Goal: Transaction & Acquisition: Purchase product/service

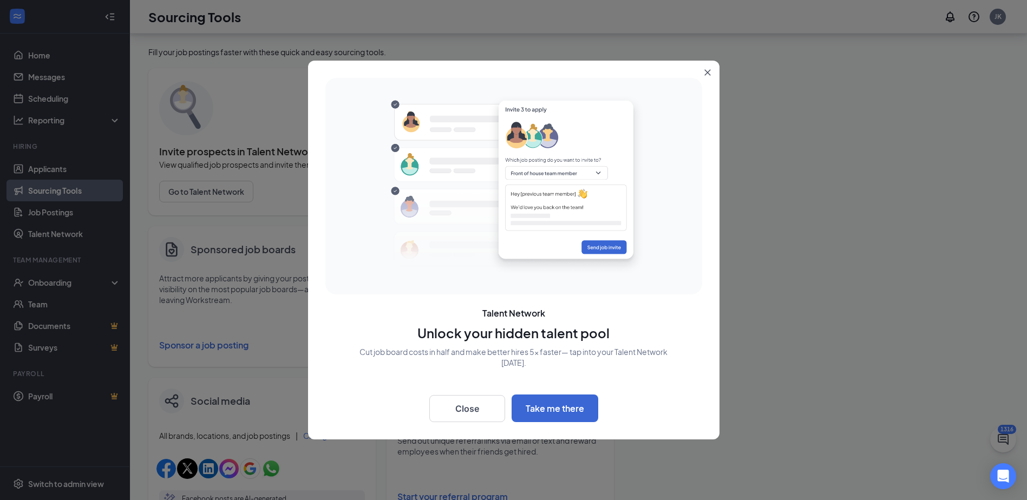
scroll to position [62, 0]
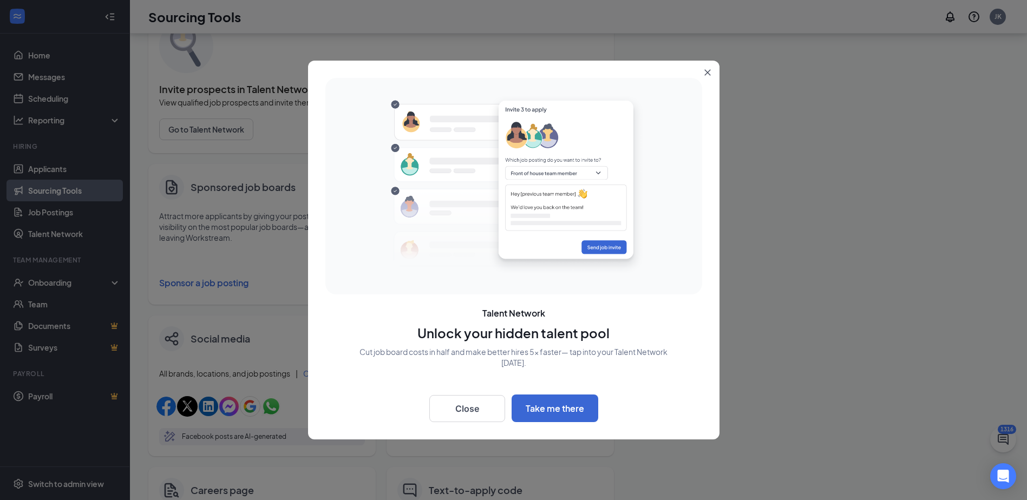
click at [705, 71] on icon "Close" at bounding box center [707, 72] width 6 height 6
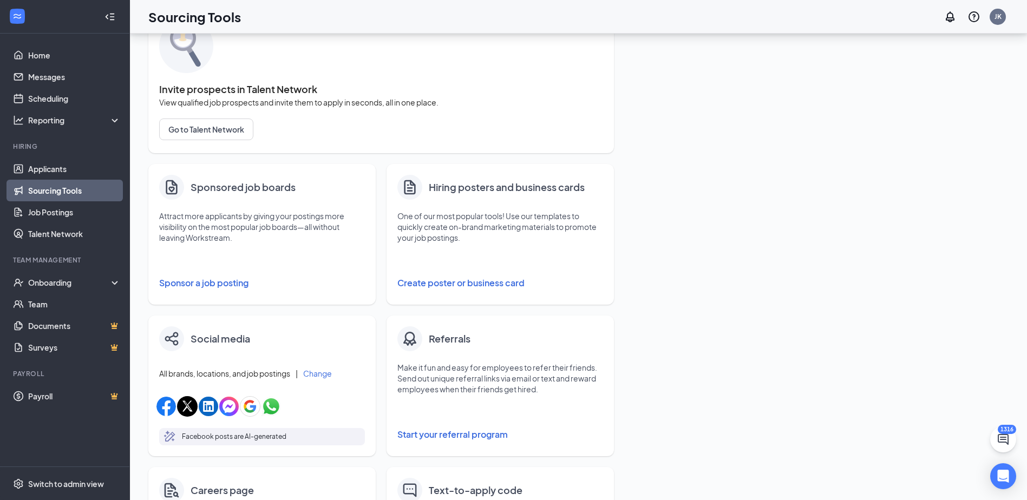
click at [225, 281] on button "Sponsor a job posting" at bounding box center [262, 283] width 206 height 22
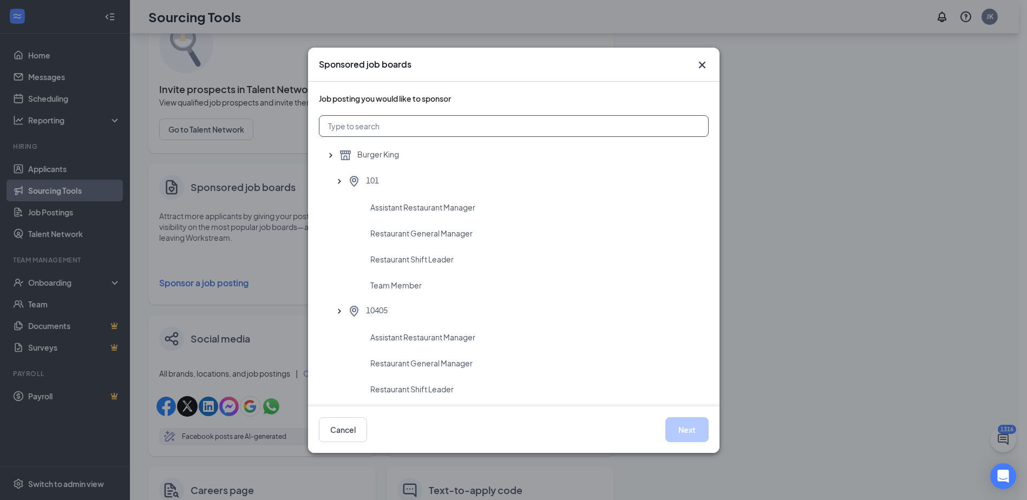
click at [397, 125] on input "text" at bounding box center [514, 126] width 390 height 22
type input "2731"
click at [403, 310] on span "Team Member" at bounding box center [395, 311] width 51 height 11
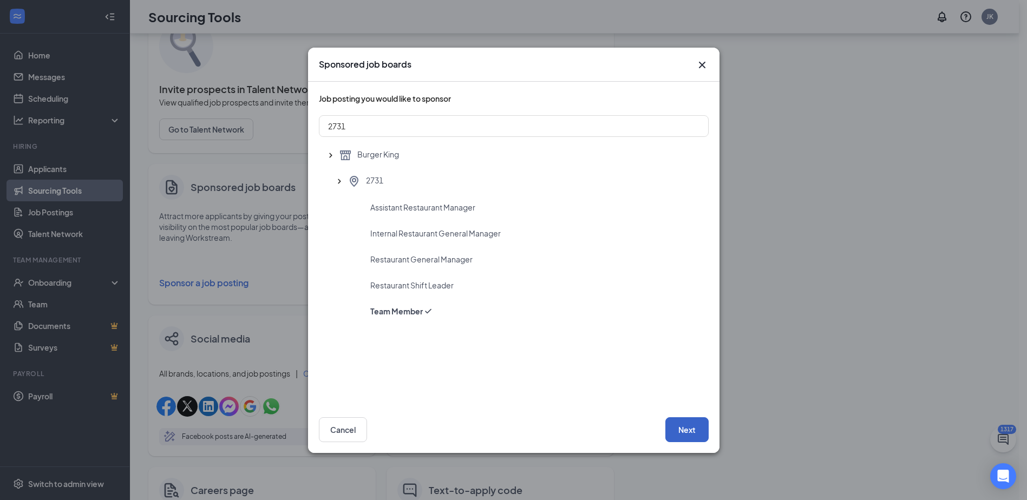
click at [683, 424] on button "Next" at bounding box center [686, 429] width 43 height 25
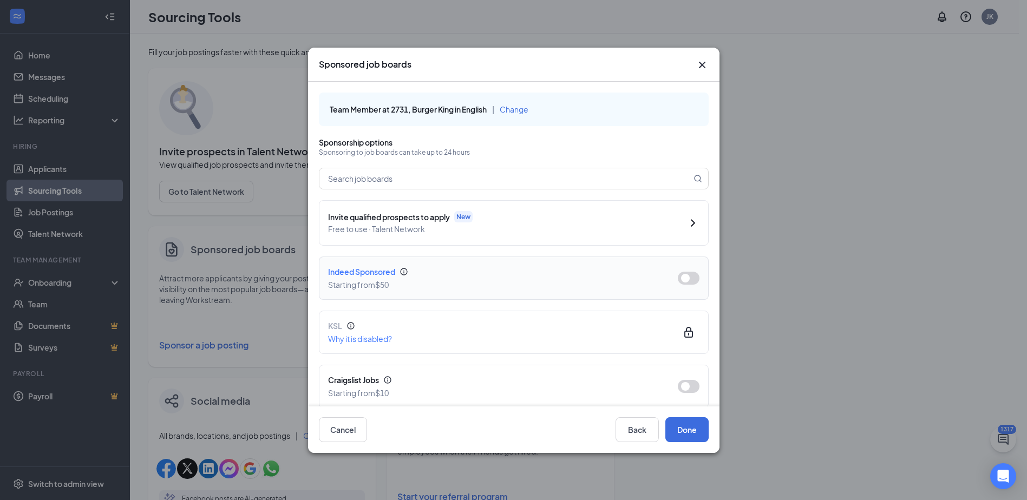
click at [684, 279] on button "button" at bounding box center [689, 278] width 22 height 13
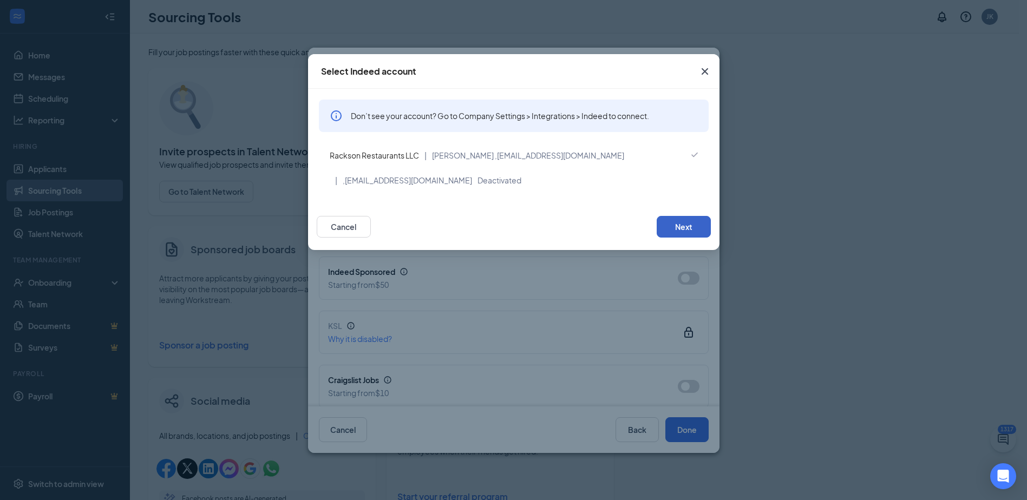
click at [678, 225] on button "Next" at bounding box center [684, 227] width 54 height 22
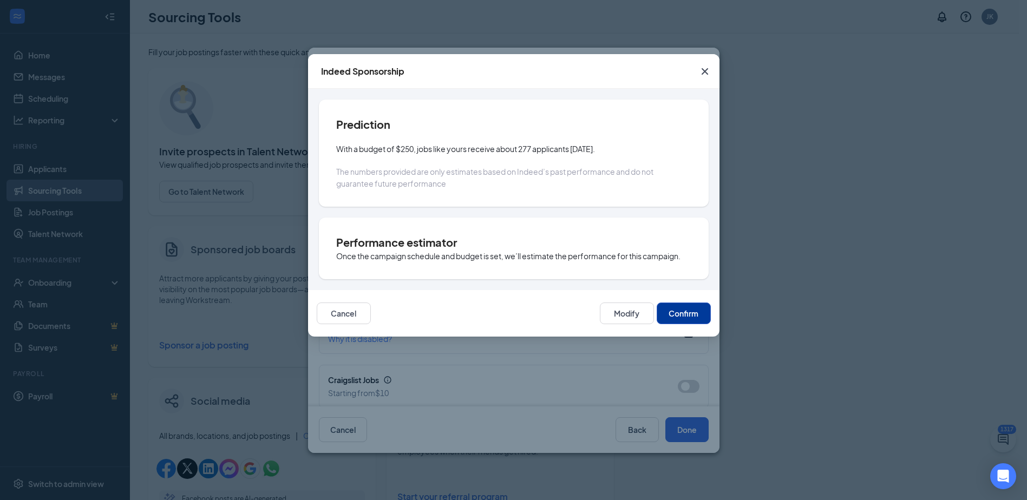
click at [692, 312] on button "Confirm" at bounding box center [684, 314] width 54 height 22
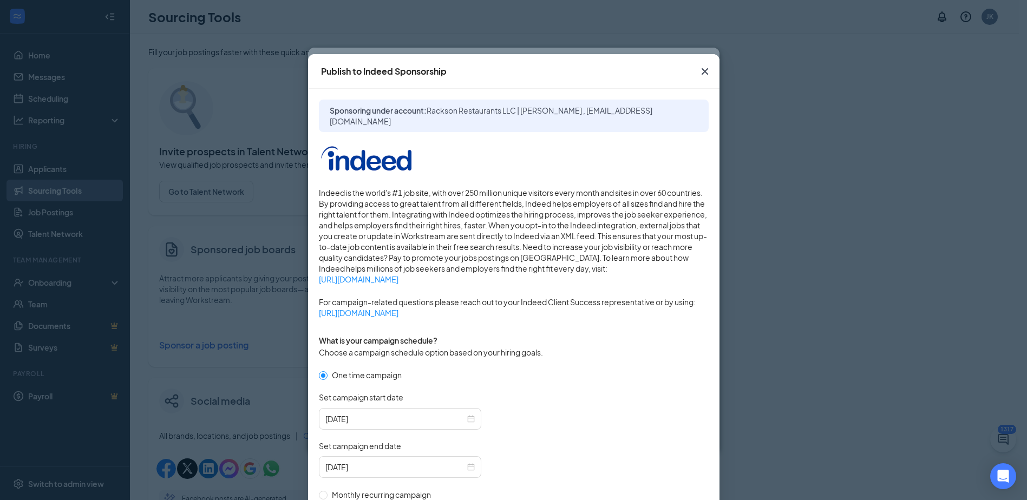
click at [698, 74] on icon "Cross" at bounding box center [704, 71] width 13 height 13
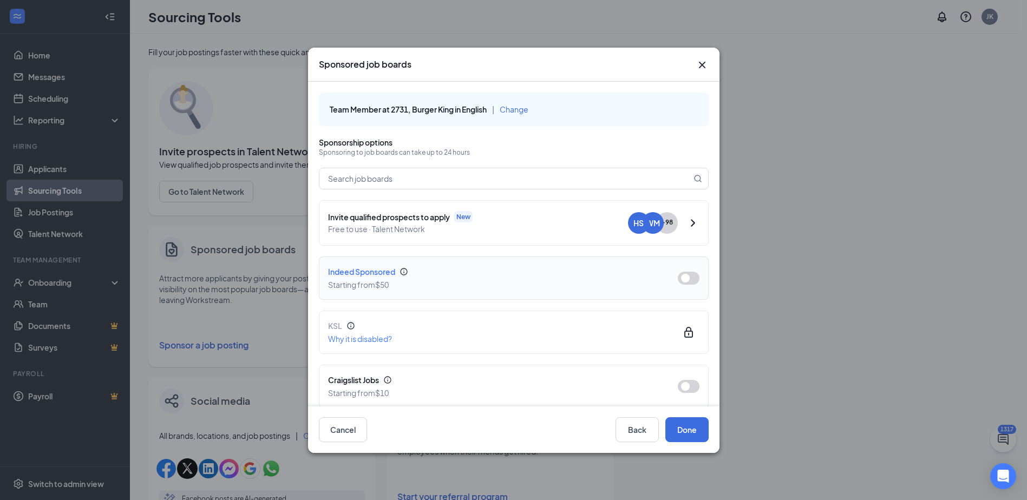
click at [679, 280] on button "button" at bounding box center [689, 278] width 22 height 13
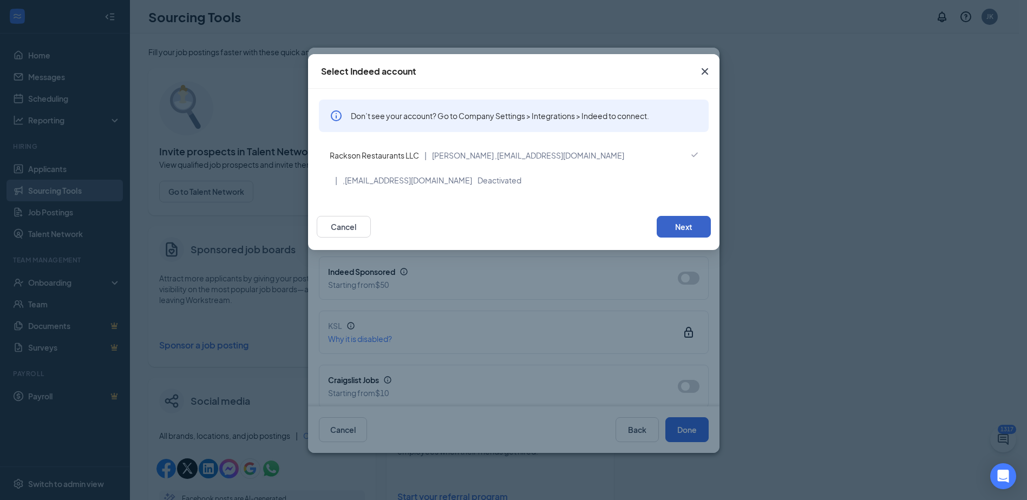
click at [677, 220] on button "Next" at bounding box center [684, 227] width 54 height 22
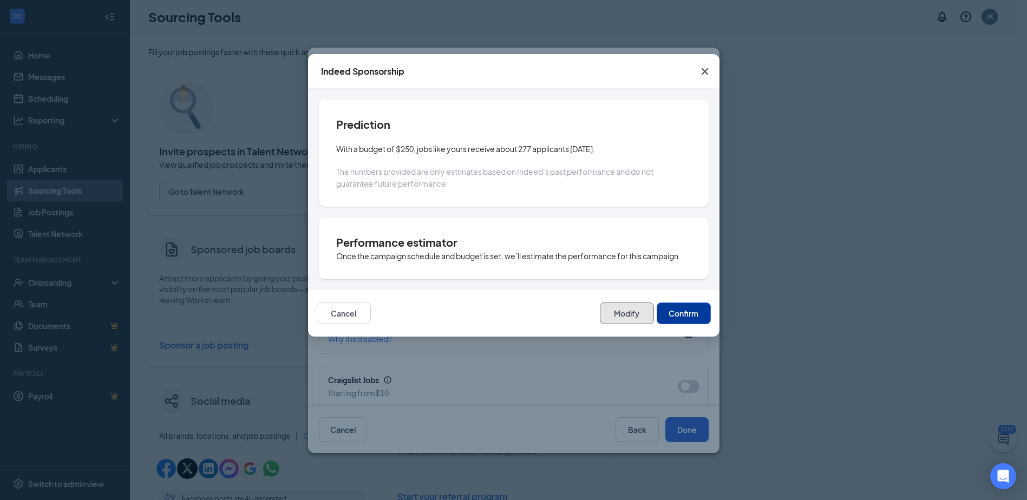
click at [622, 320] on button "Modify" at bounding box center [627, 314] width 54 height 22
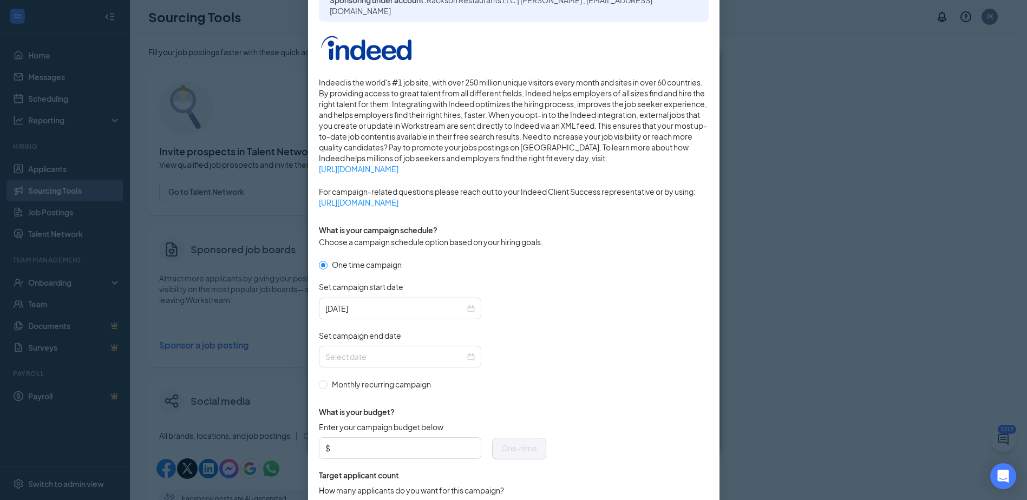
scroll to position [162, 0]
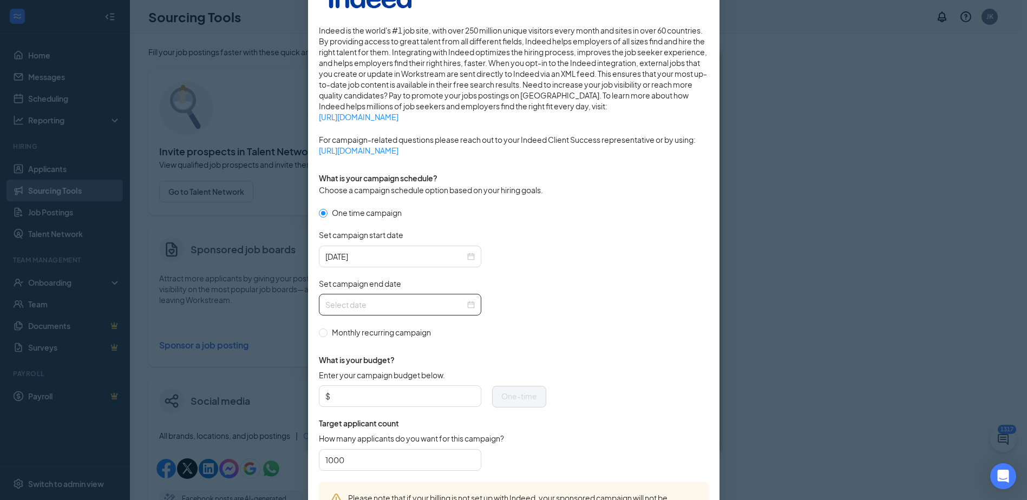
click at [440, 309] on input "Set campaign end date" at bounding box center [395, 305] width 140 height 12
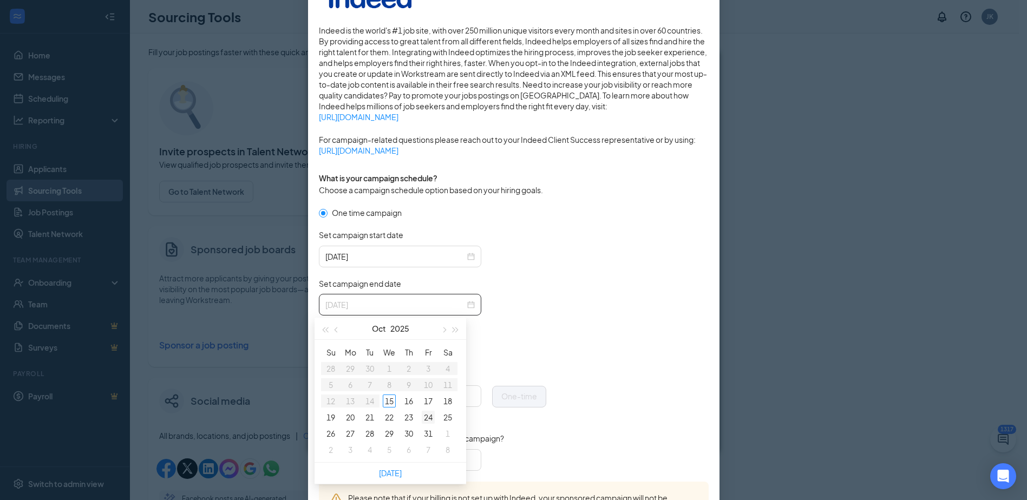
type input "[DATE]"
click at [426, 414] on div "24" at bounding box center [428, 417] width 13 height 13
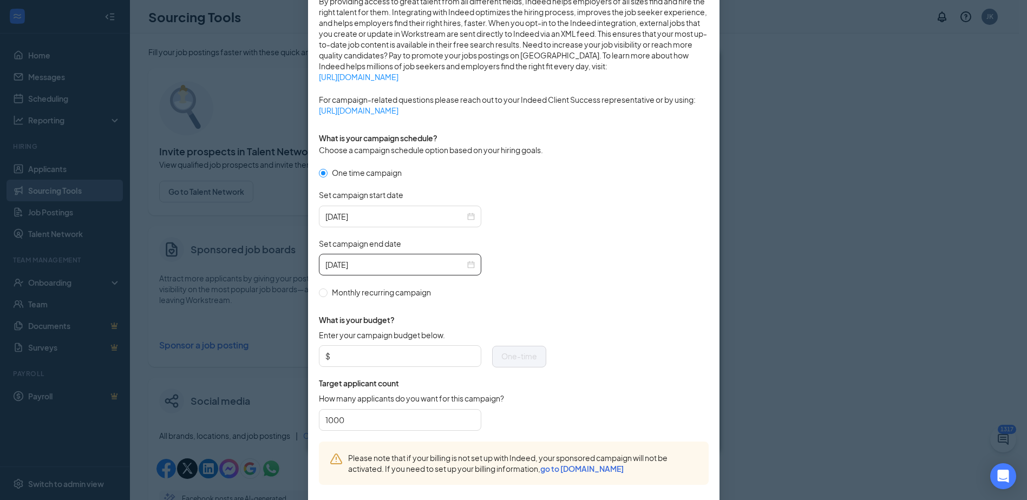
scroll to position [258, 0]
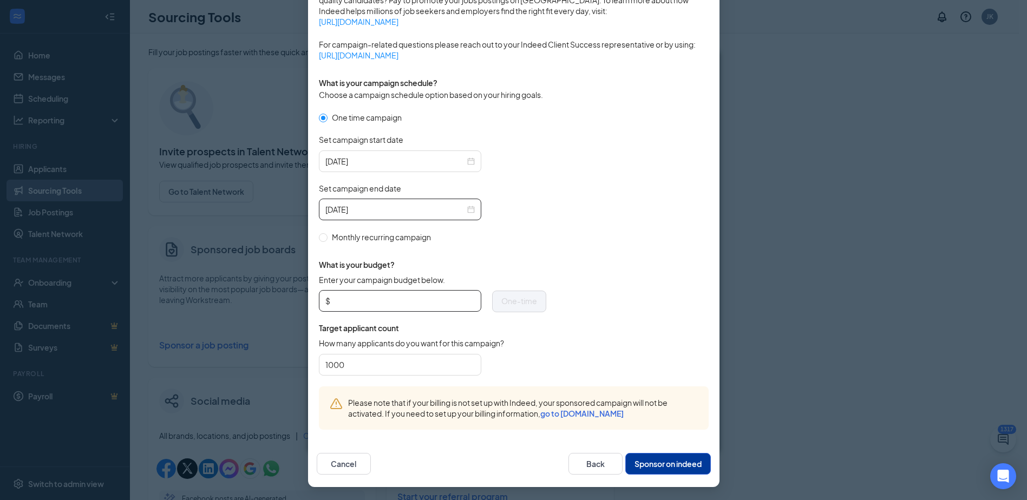
click at [349, 298] on input "Enter your campaign budget below." at bounding box center [403, 301] width 142 height 16
type input "200"
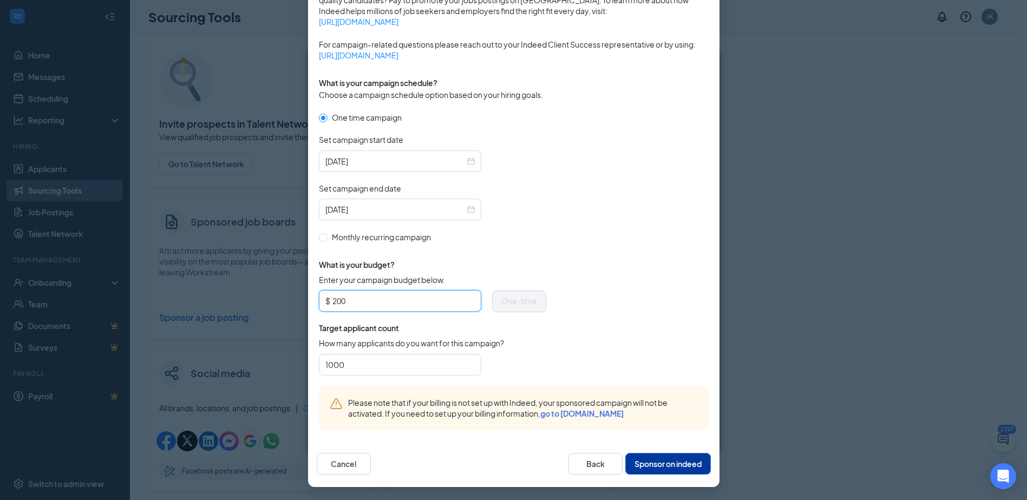
scroll to position [54, 0]
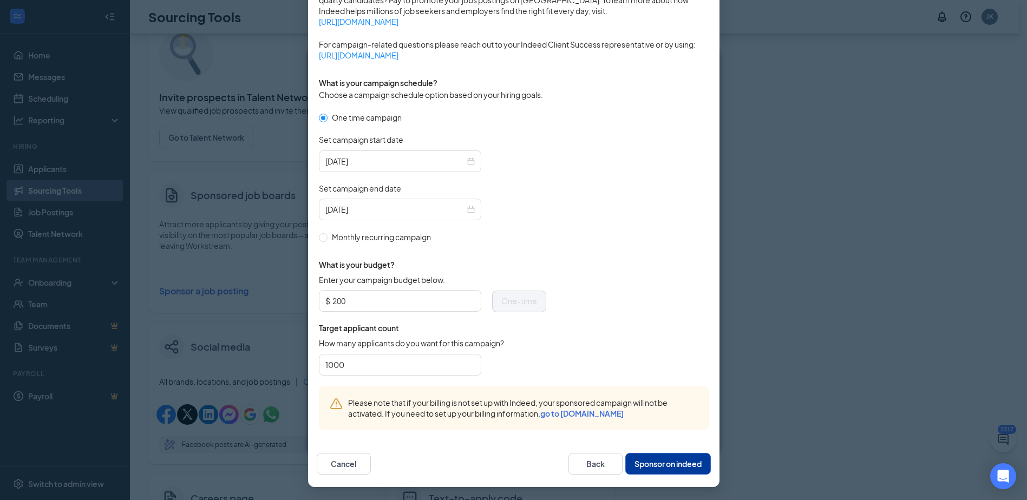
click at [640, 464] on button "Sponsor on indeed" at bounding box center [668, 464] width 86 height 22
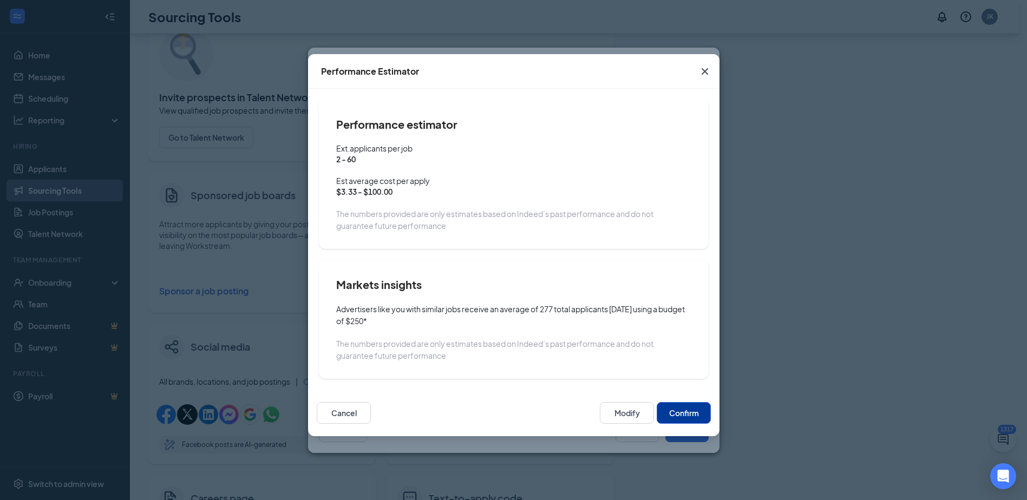
scroll to position [204, 0]
click at [686, 414] on button "Confirm" at bounding box center [684, 413] width 54 height 22
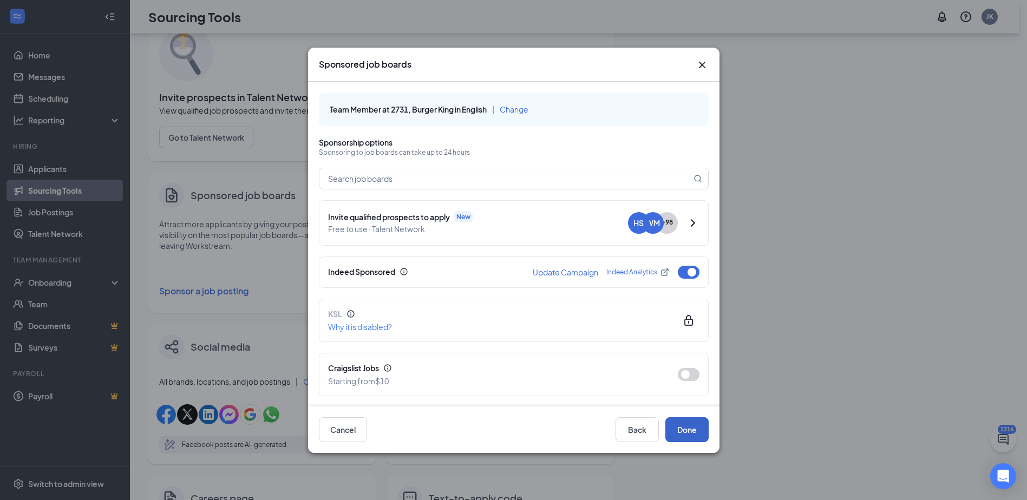
click at [683, 431] on button "Done" at bounding box center [686, 429] width 43 height 25
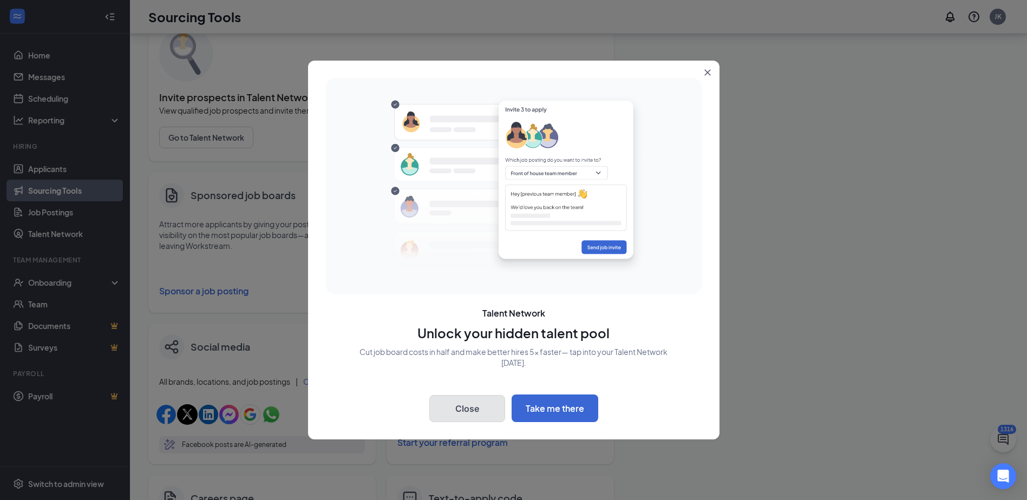
click at [476, 406] on button "Close" at bounding box center [467, 408] width 76 height 27
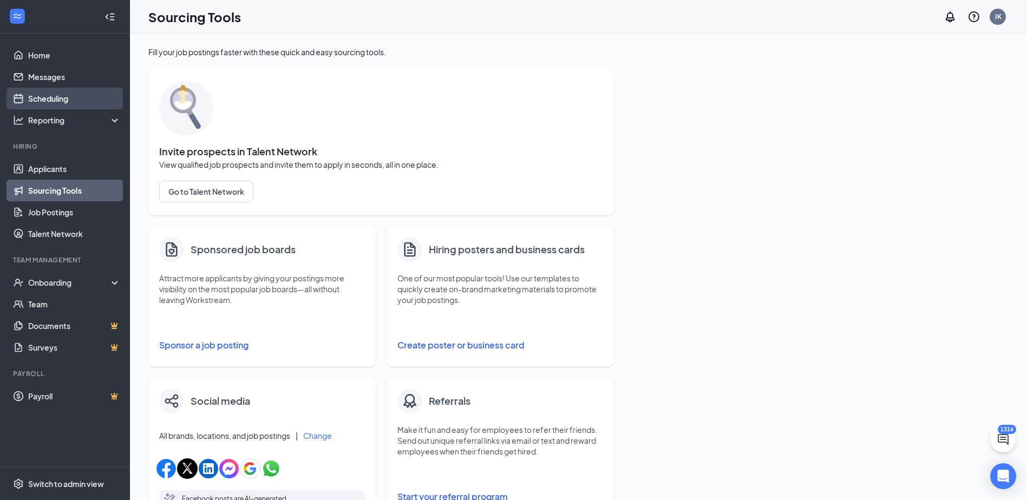
click at [69, 100] on link "Scheduling" at bounding box center [74, 99] width 93 height 22
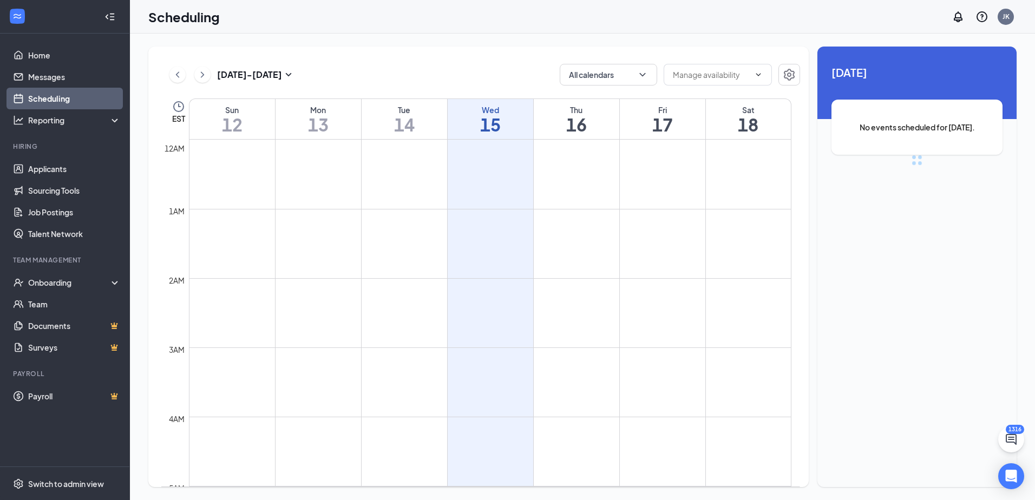
scroll to position [532, 0]
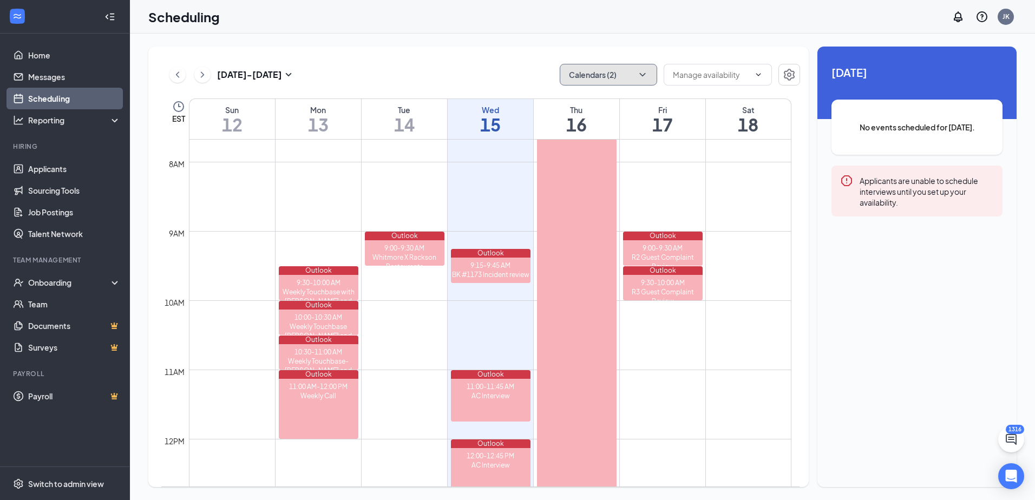
click at [646, 75] on icon "ChevronDown" at bounding box center [642, 74] width 11 height 11
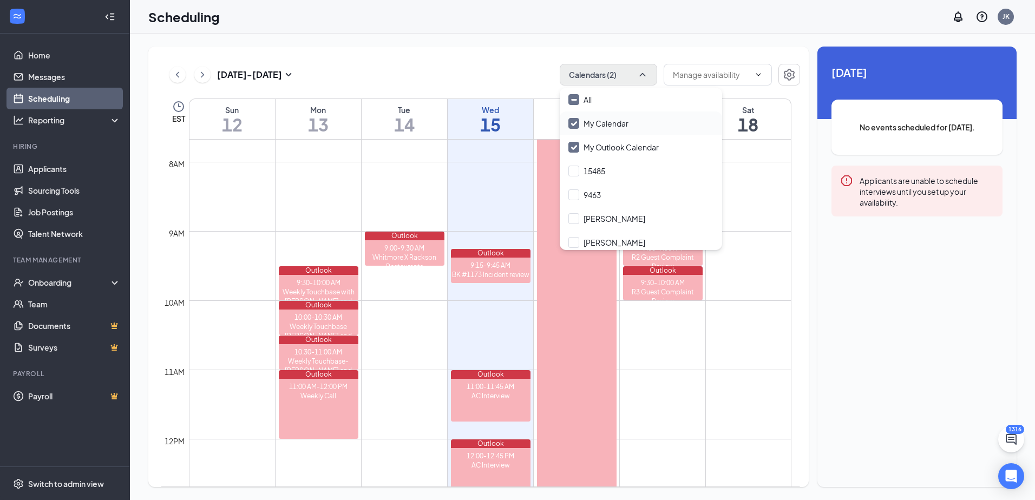
click at [572, 124] on input "My Calendar" at bounding box center [598, 123] width 60 height 11
checkbox input "false"
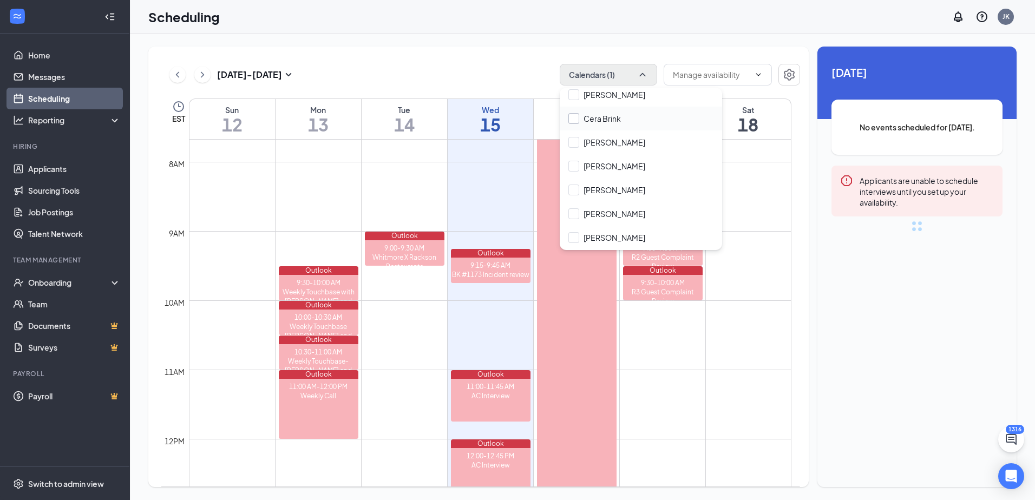
click at [578, 120] on input "Cera Brink" at bounding box center [594, 118] width 53 height 11
checkbox input "true"
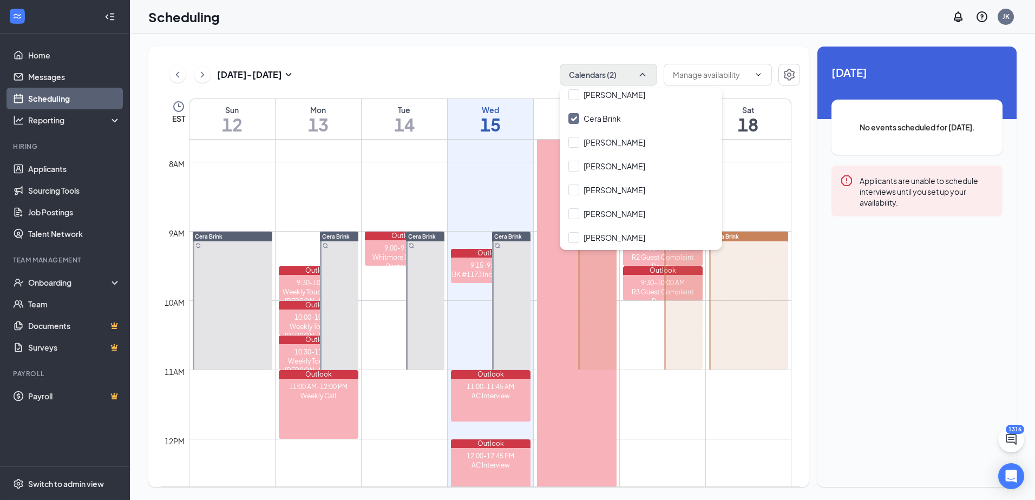
click at [826, 275] on div "Unavailable in basic plan [DATE] No events scheduled for [DATE]. Applicants are…" at bounding box center [916, 267] width 199 height 441
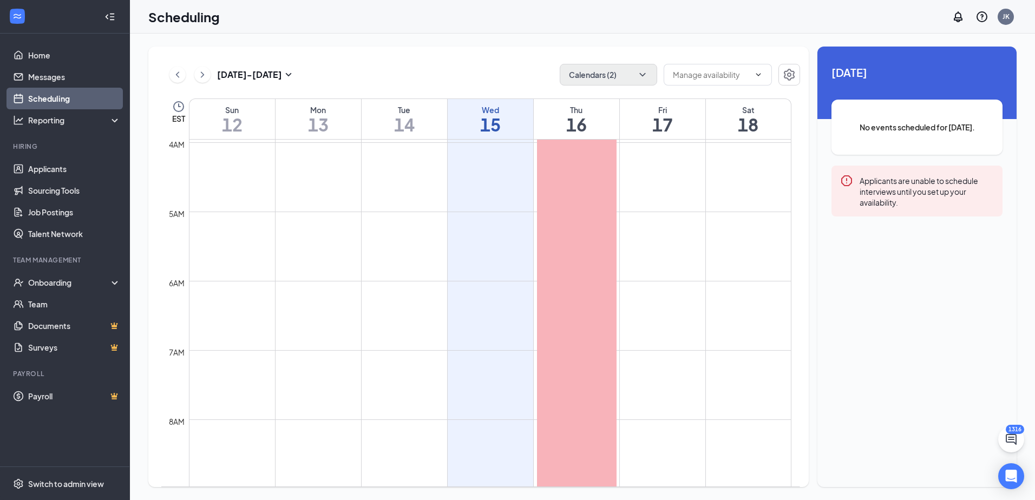
scroll to position [261, 0]
click at [647, 77] on icon "ChevronDown" at bounding box center [642, 74] width 11 height 11
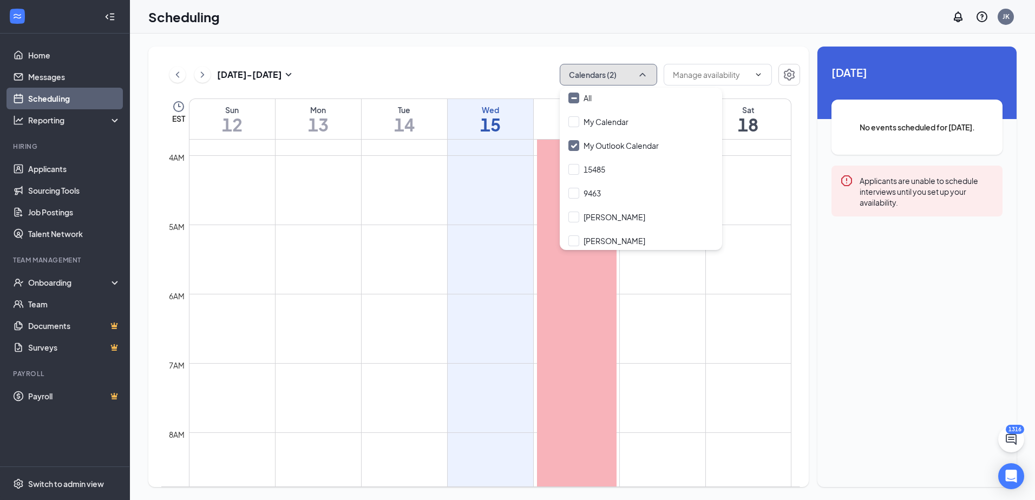
scroll to position [0, 0]
click at [574, 149] on input "My Outlook Calendar" at bounding box center [613, 147] width 90 height 11
checkbox input "false"
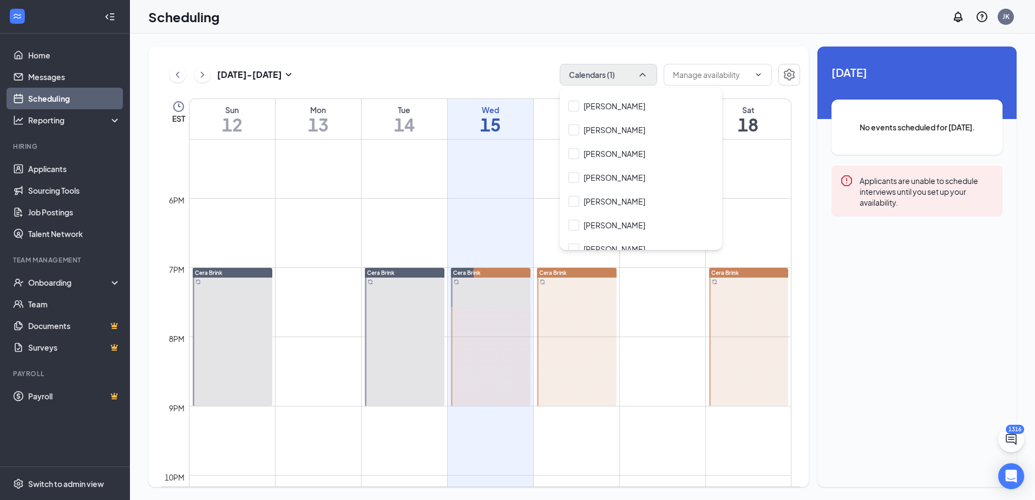
scroll to position [1290, 0]
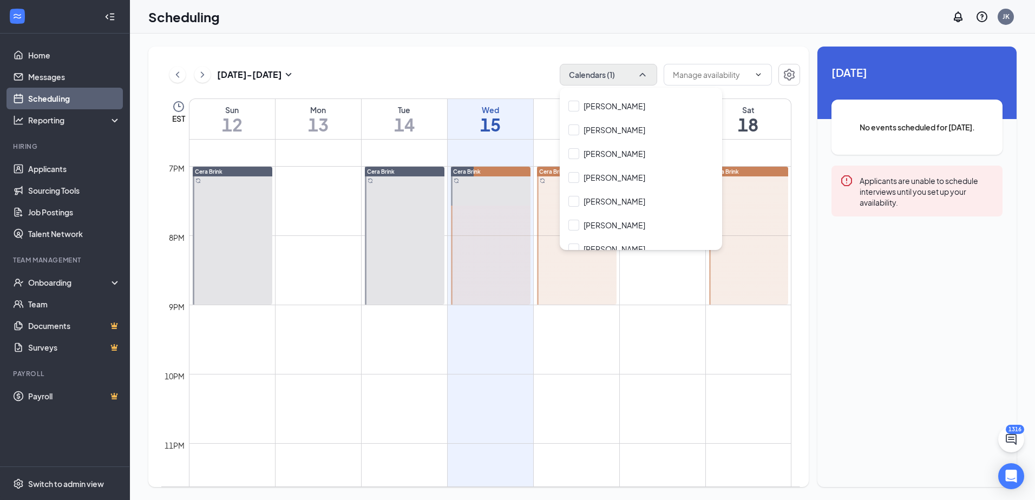
click at [633, 329] on td at bounding box center [490, 330] width 602 height 17
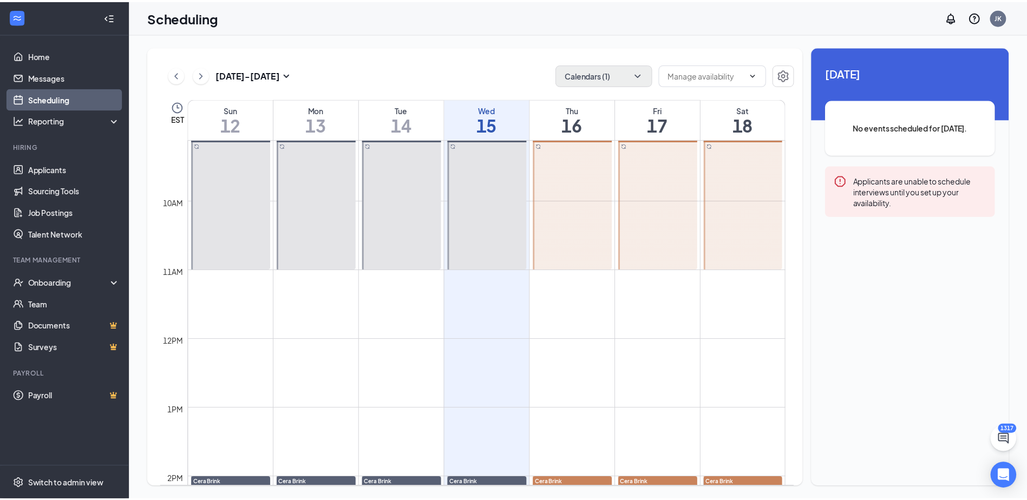
scroll to position [504, 0]
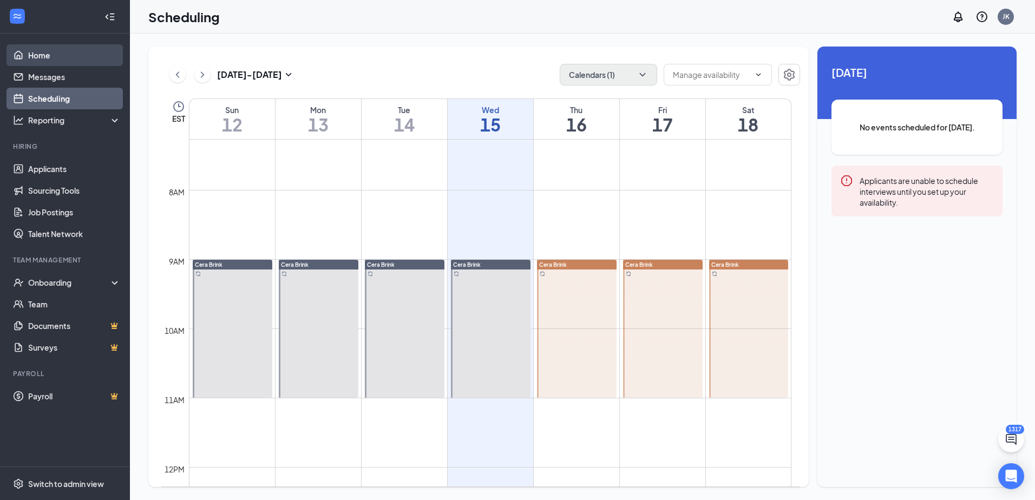
click at [56, 62] on link "Home" at bounding box center [74, 55] width 93 height 22
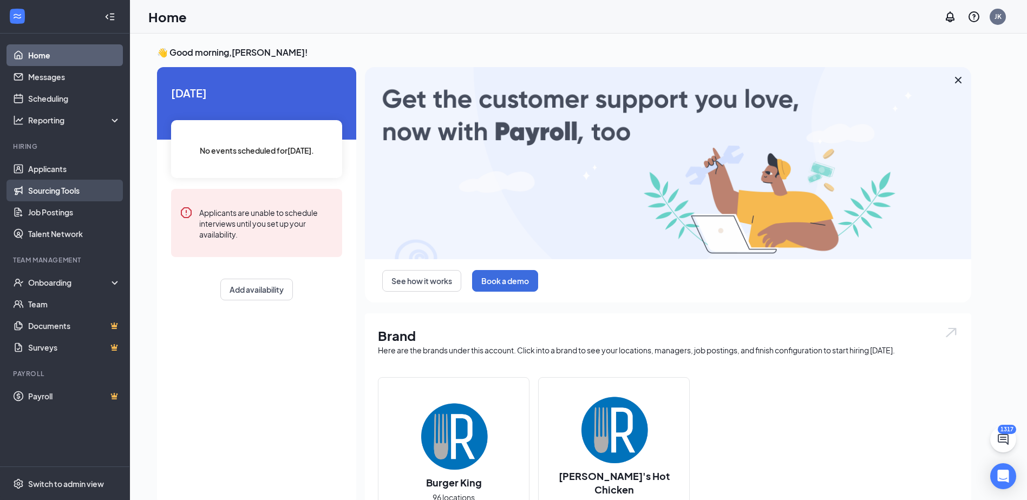
click at [57, 198] on link "Sourcing Tools" at bounding box center [74, 191] width 93 height 22
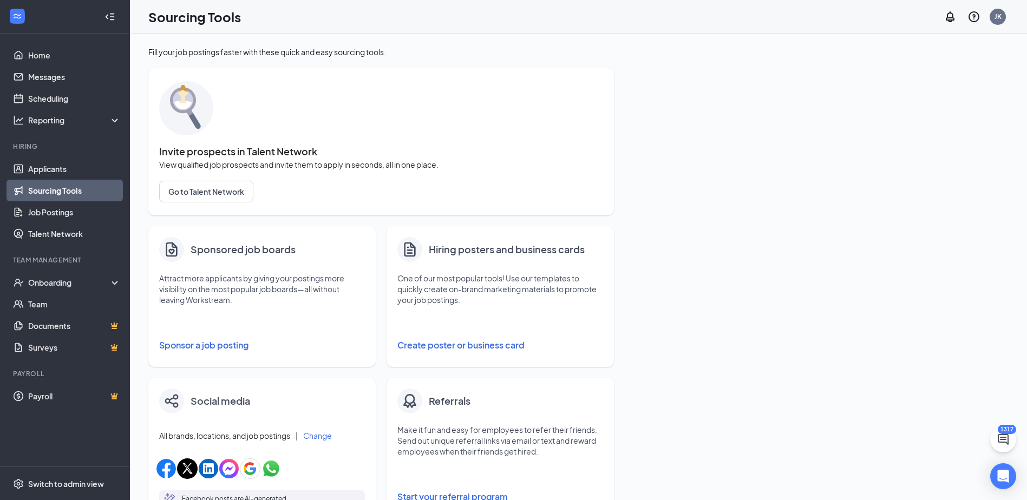
click at [217, 340] on button "Sponsor a job posting" at bounding box center [262, 345] width 206 height 22
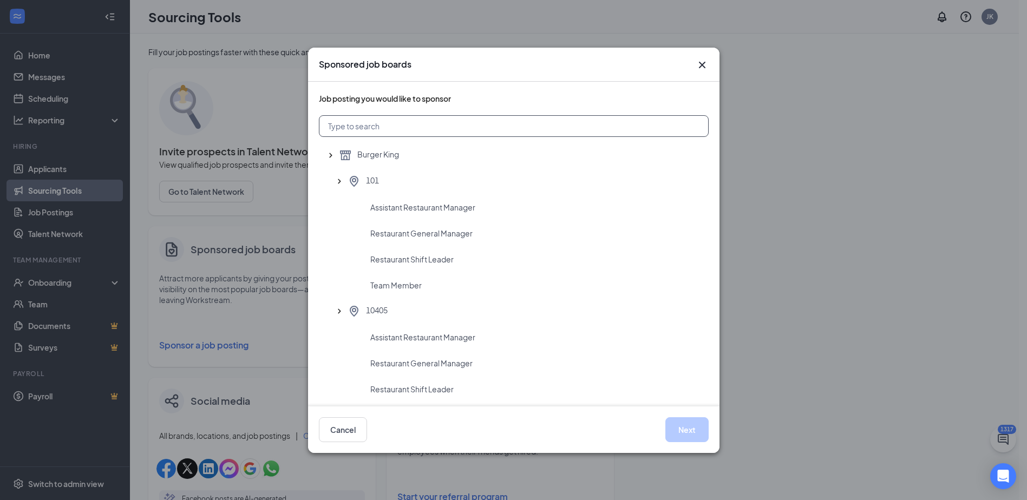
click at [414, 132] on input "text" at bounding box center [514, 126] width 390 height 22
type input "3903"
click at [430, 237] on span "Restaurant General Manager" at bounding box center [421, 233] width 102 height 11
click at [681, 428] on button "Next" at bounding box center [686, 429] width 43 height 25
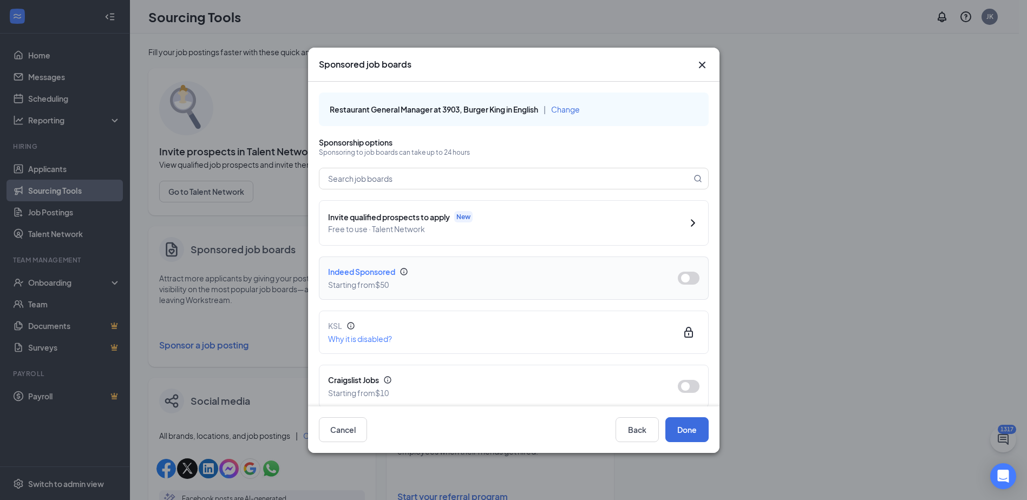
click at [683, 280] on button "button" at bounding box center [689, 278] width 22 height 13
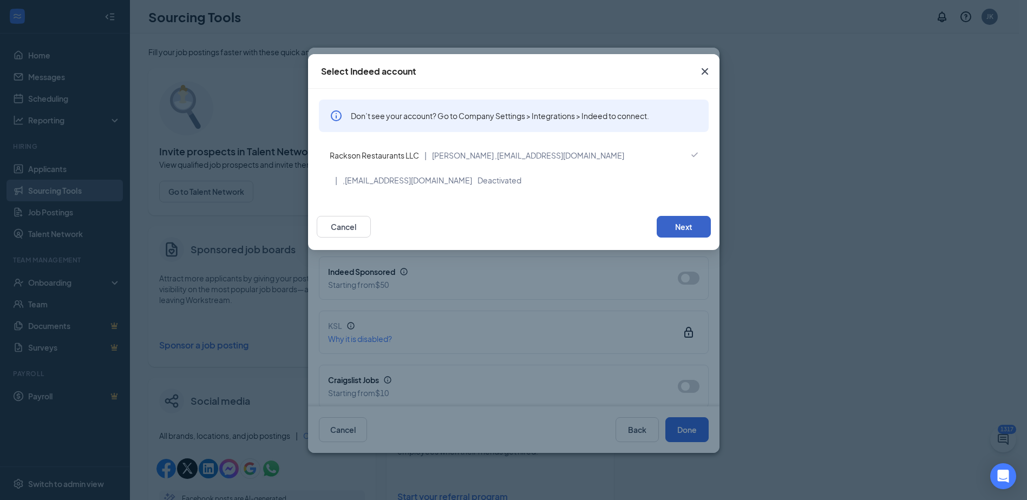
click at [701, 225] on button "Next" at bounding box center [684, 227] width 54 height 22
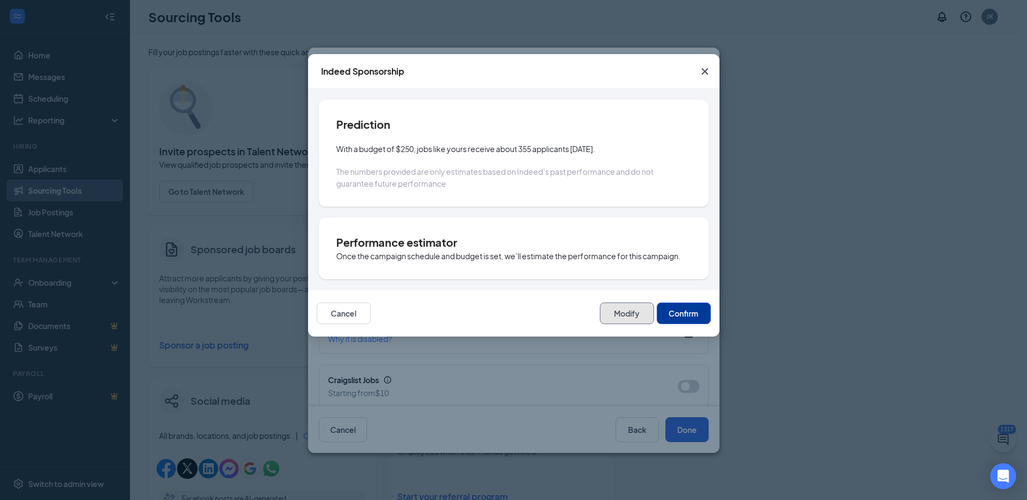
click at [632, 314] on button "Modify" at bounding box center [627, 314] width 54 height 22
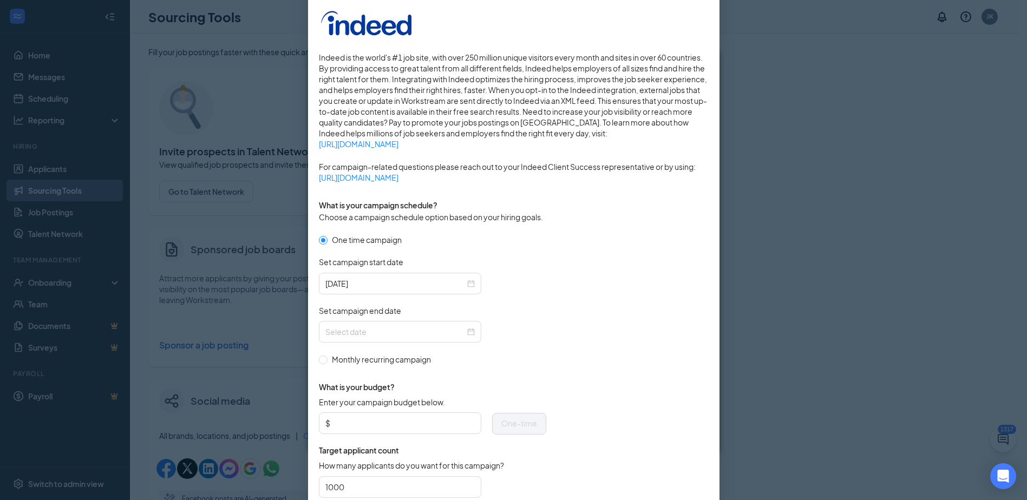
scroll to position [162, 0]
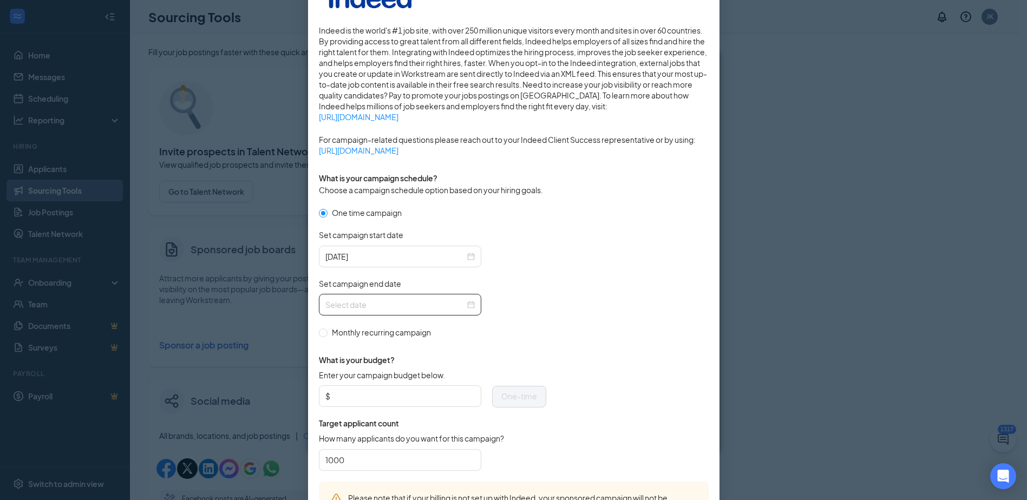
click at [359, 297] on div at bounding box center [400, 305] width 162 height 22
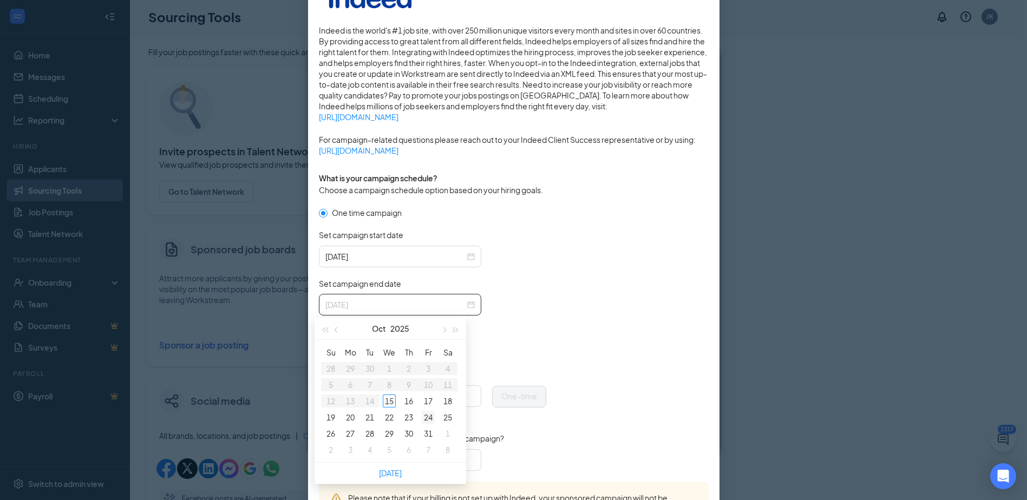
type input "[DATE]"
click at [428, 416] on div "24" at bounding box center [428, 417] width 13 height 13
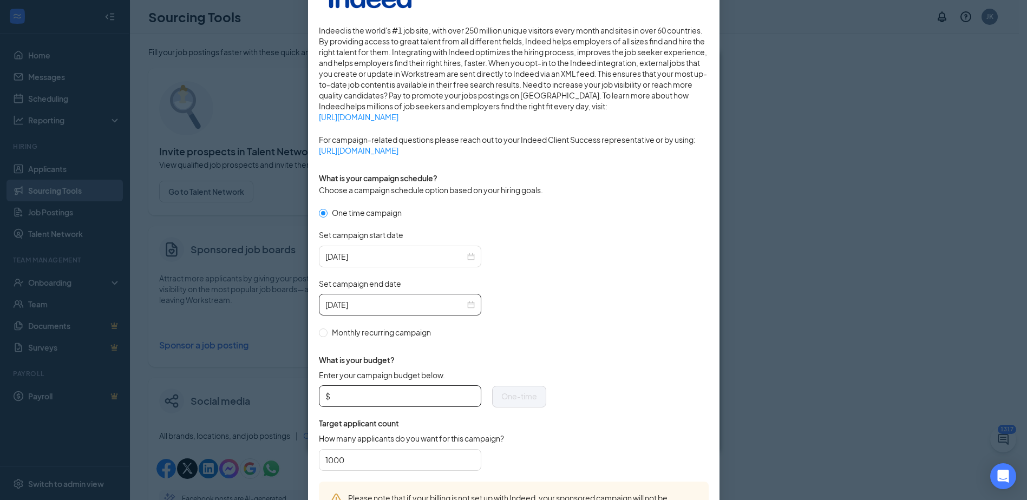
click at [375, 395] on input "Enter your campaign budget below." at bounding box center [403, 396] width 142 height 16
type input "250"
click at [613, 303] on form "One time campaign Set campaign start date [DATE] Set campaign end date [DATE] M…" at bounding box center [514, 344] width 390 height 275
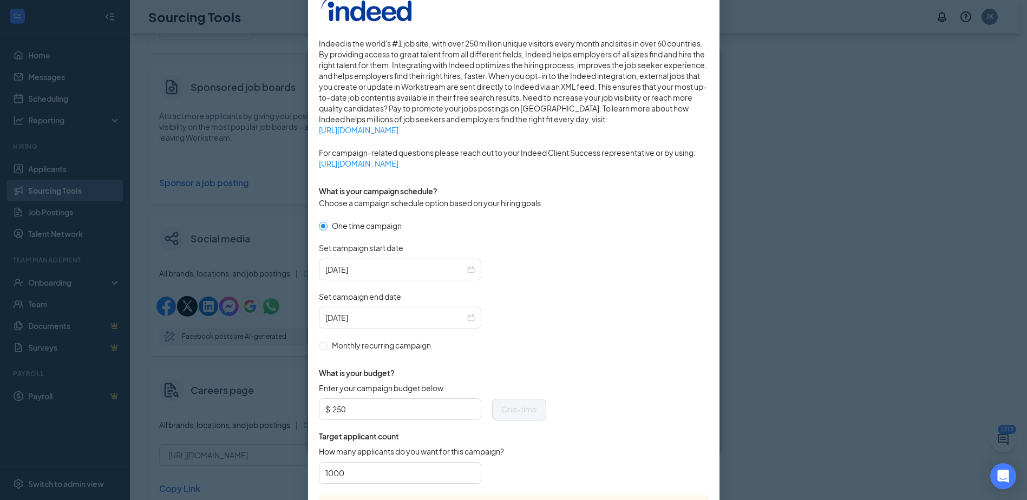
scroll to position [258, 0]
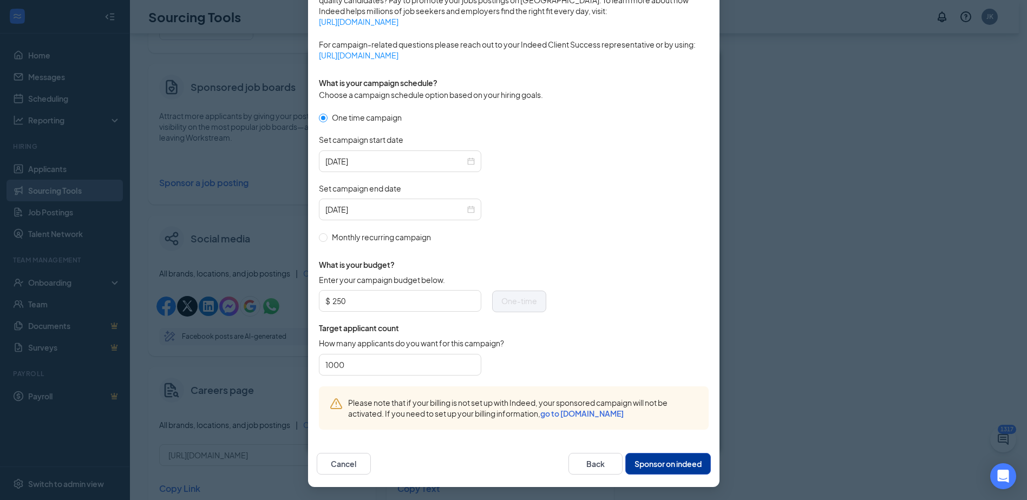
click at [657, 461] on button "Sponsor on indeed" at bounding box center [668, 464] width 86 height 22
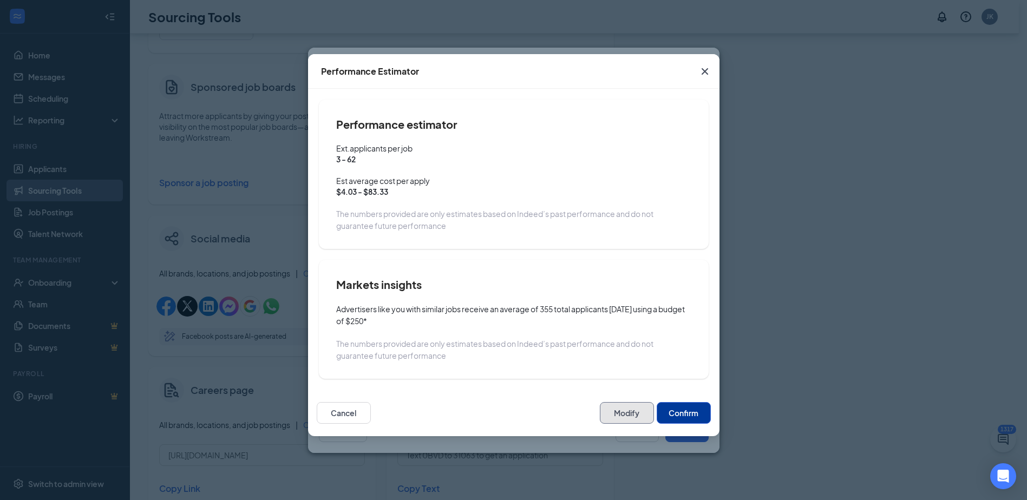
click at [624, 412] on button "Modify" at bounding box center [627, 413] width 54 height 22
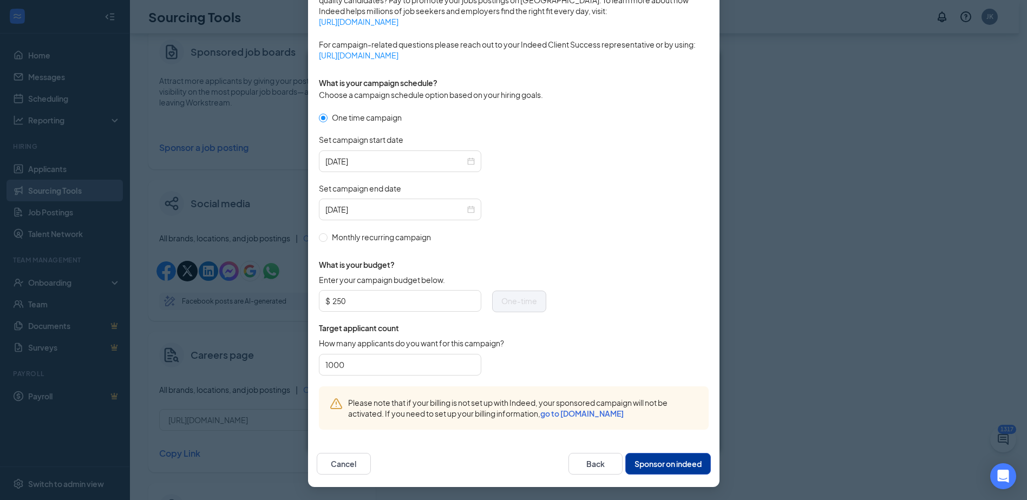
scroll to position [216, 0]
click at [651, 465] on button "Sponsor on indeed" at bounding box center [668, 464] width 86 height 22
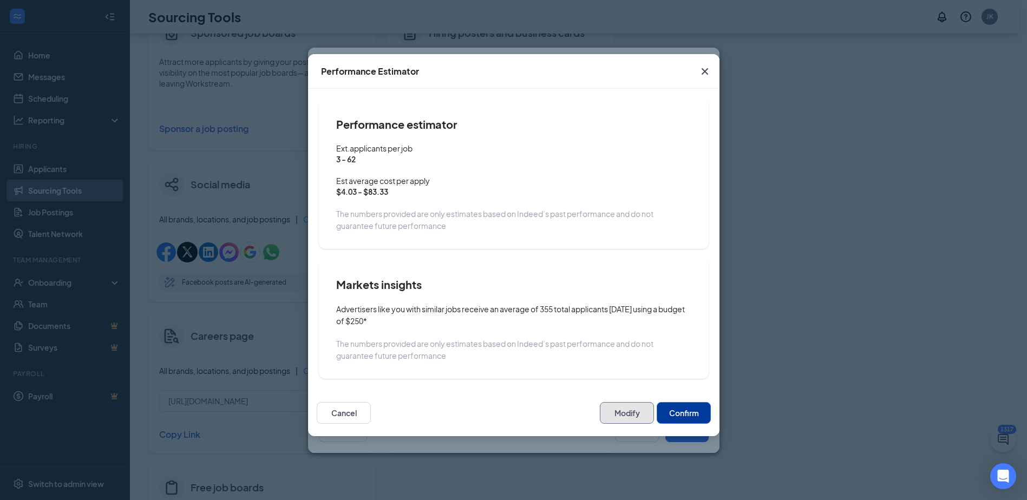
scroll to position [0, 0]
click at [674, 416] on button "Confirm" at bounding box center [684, 413] width 54 height 22
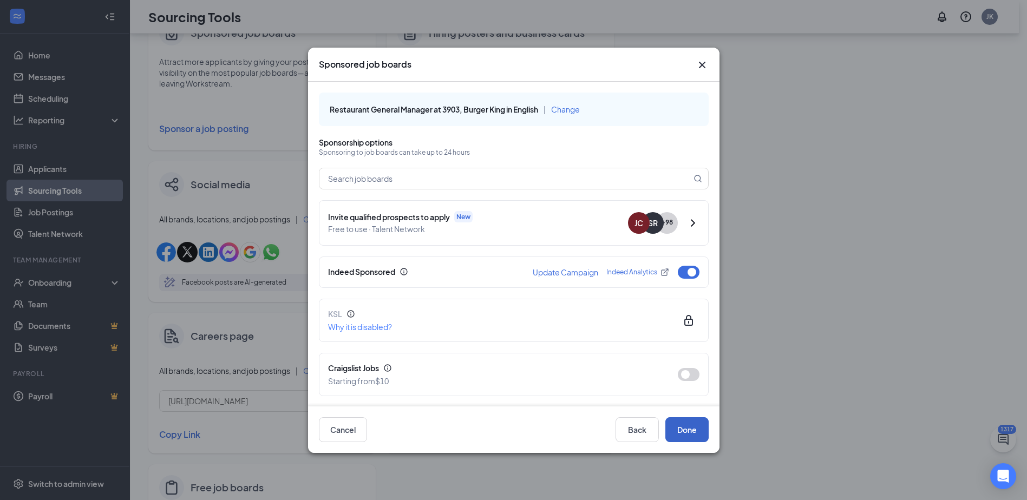
click at [680, 431] on button "Done" at bounding box center [686, 429] width 43 height 25
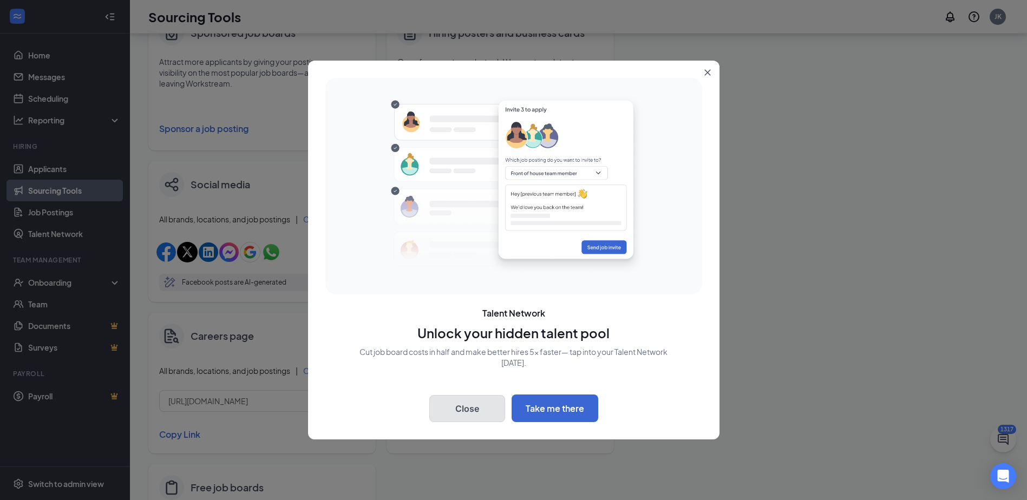
click at [463, 404] on button "Close" at bounding box center [467, 408] width 76 height 27
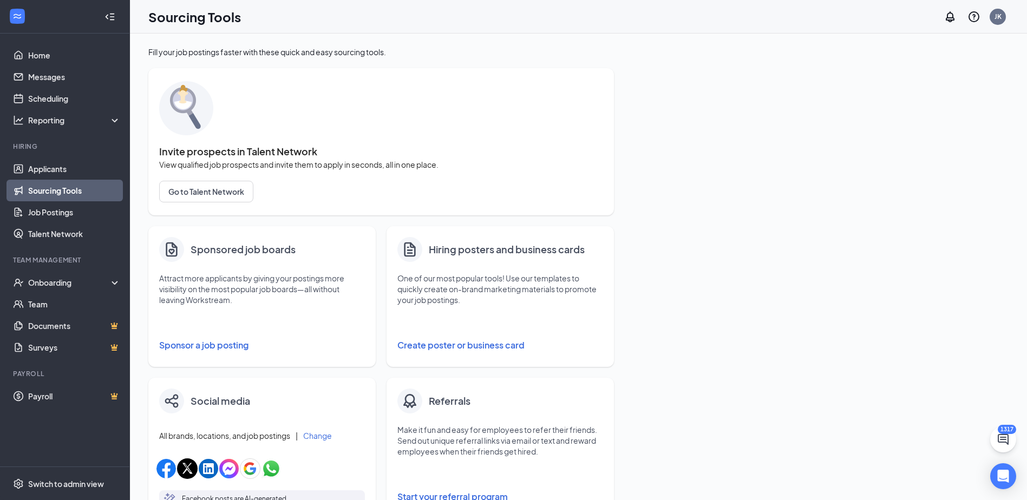
click at [706, 219] on div "Fill your job postings faster with these quick and easy sourcing tools. Invite …" at bounding box center [578, 440] width 860 height 786
click at [44, 49] on link "Home" at bounding box center [74, 55] width 93 height 22
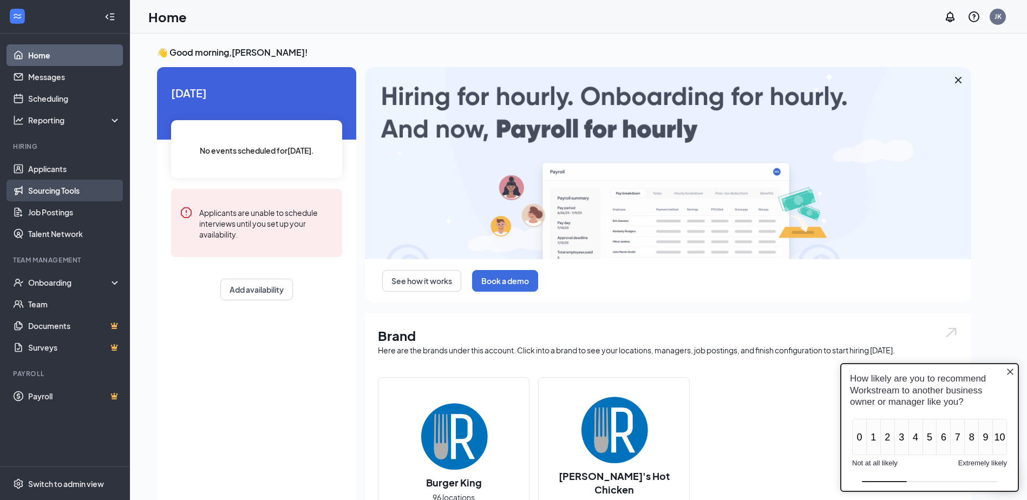
click at [57, 191] on link "Sourcing Tools" at bounding box center [74, 191] width 93 height 22
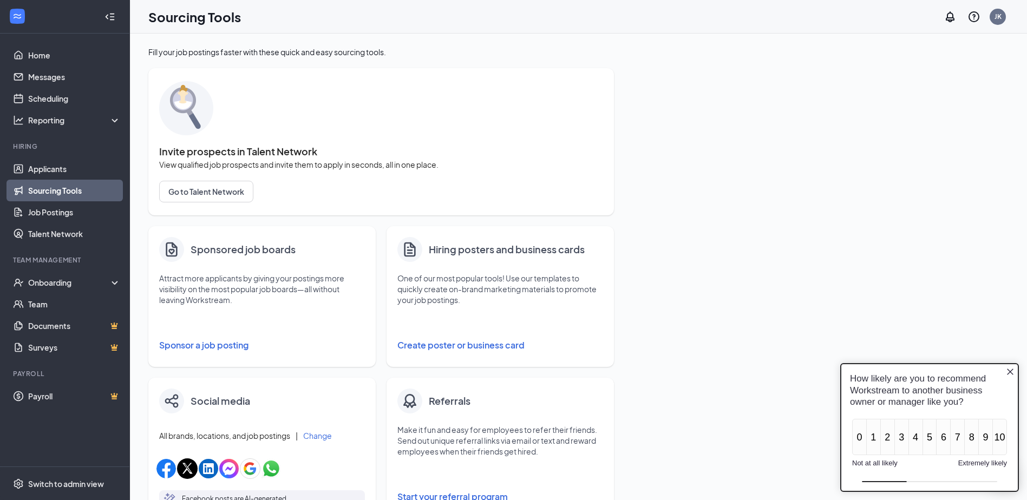
click at [208, 345] on button "Sponsor a job posting" at bounding box center [262, 345] width 206 height 22
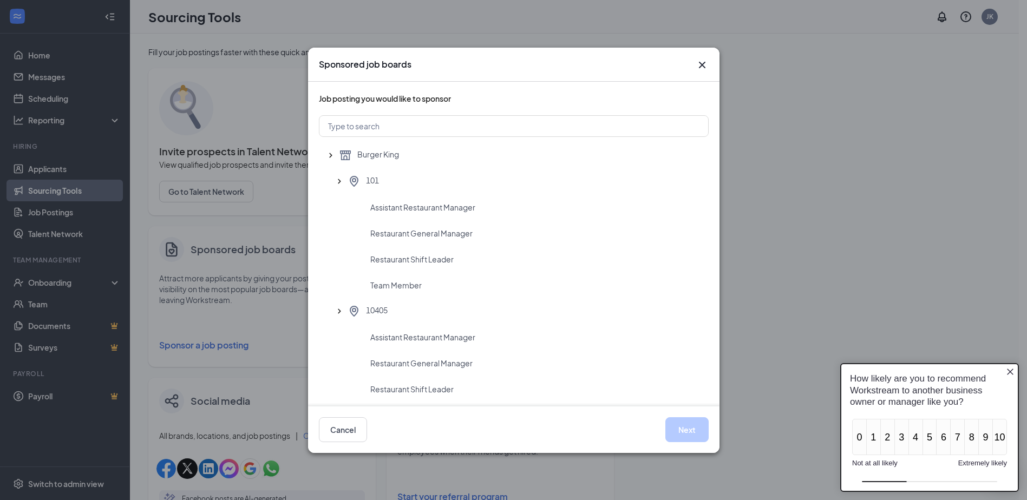
click at [1013, 369] on icon "Close button" at bounding box center [1010, 372] width 6 height 6
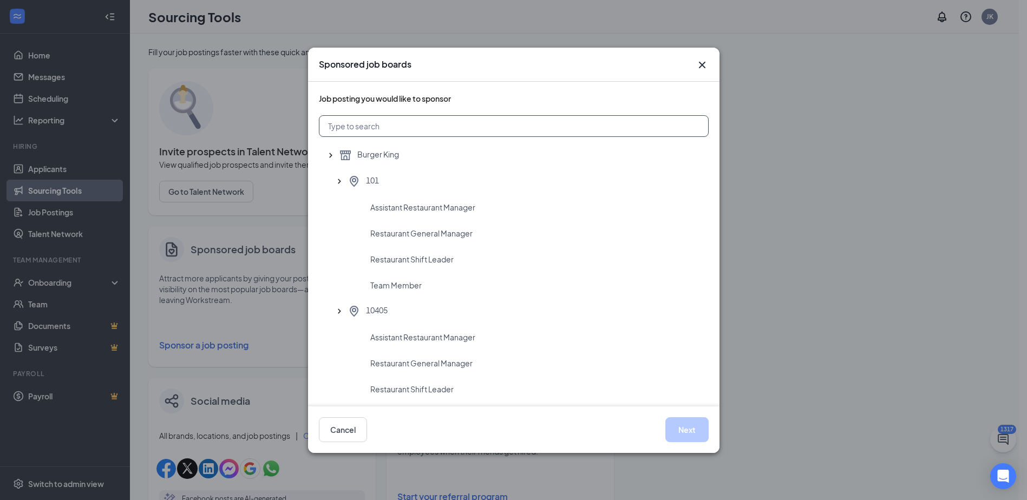
click at [387, 124] on input "text" at bounding box center [514, 126] width 390 height 22
type input "11604"
click at [400, 264] on span "Restaurant Shift Leader" at bounding box center [411, 259] width 83 height 11
click at [677, 421] on button "Next" at bounding box center [686, 429] width 43 height 25
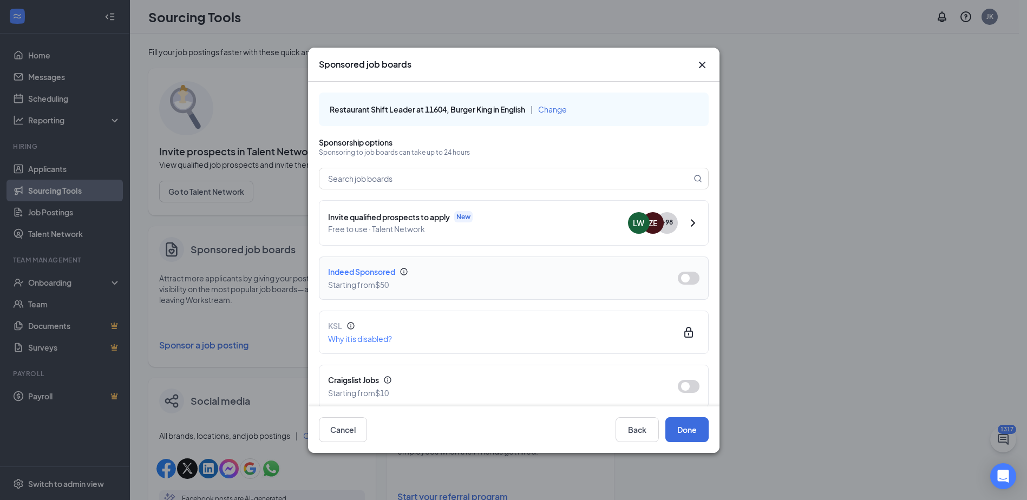
click at [678, 279] on button "button" at bounding box center [689, 278] width 22 height 13
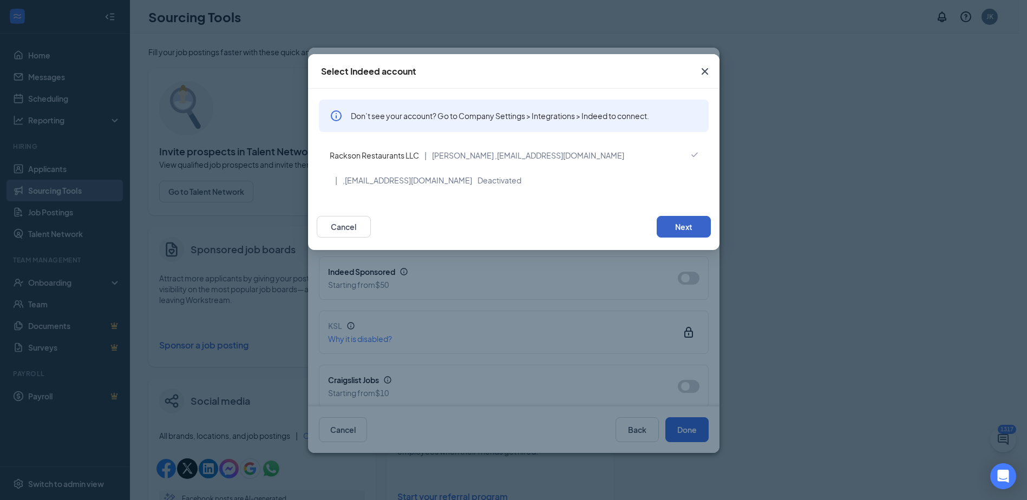
click at [677, 226] on button "Next" at bounding box center [684, 227] width 54 height 22
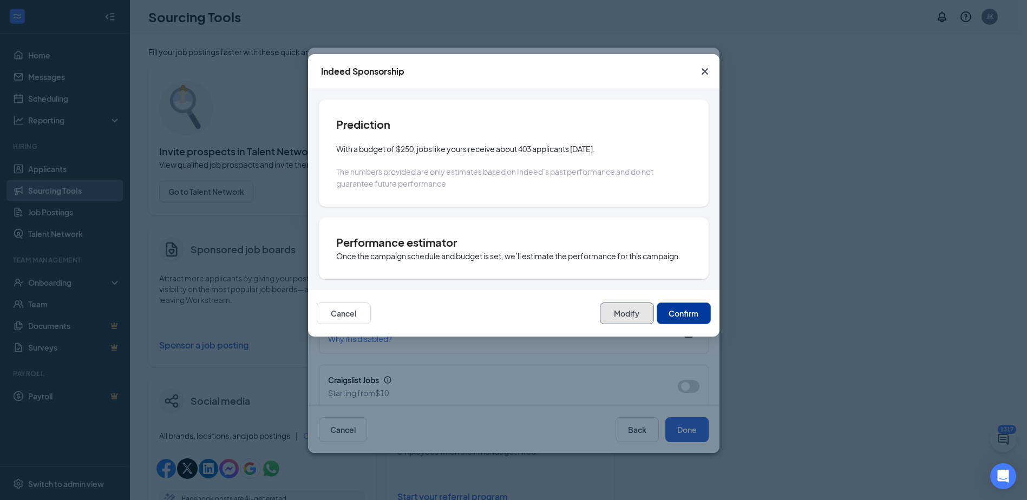
click at [630, 314] on button "Modify" at bounding box center [627, 314] width 54 height 22
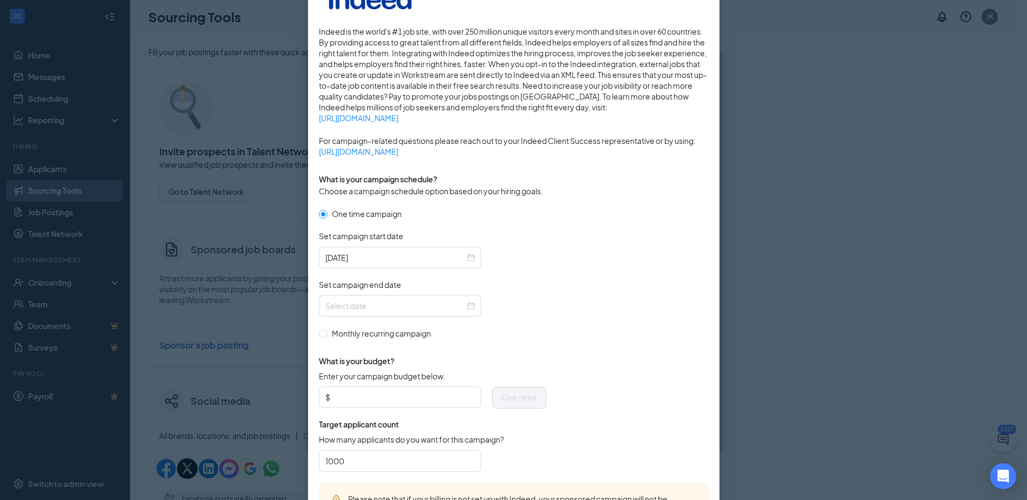
scroll to position [162, 0]
click at [447, 303] on input "Set campaign end date" at bounding box center [395, 305] width 140 height 12
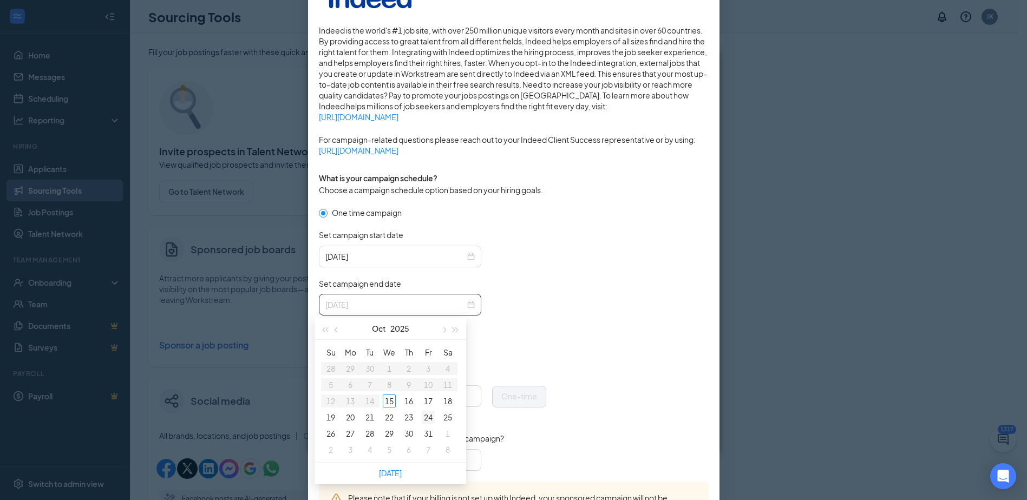
type input "[DATE]"
click at [431, 415] on div "24" at bounding box center [428, 417] width 13 height 13
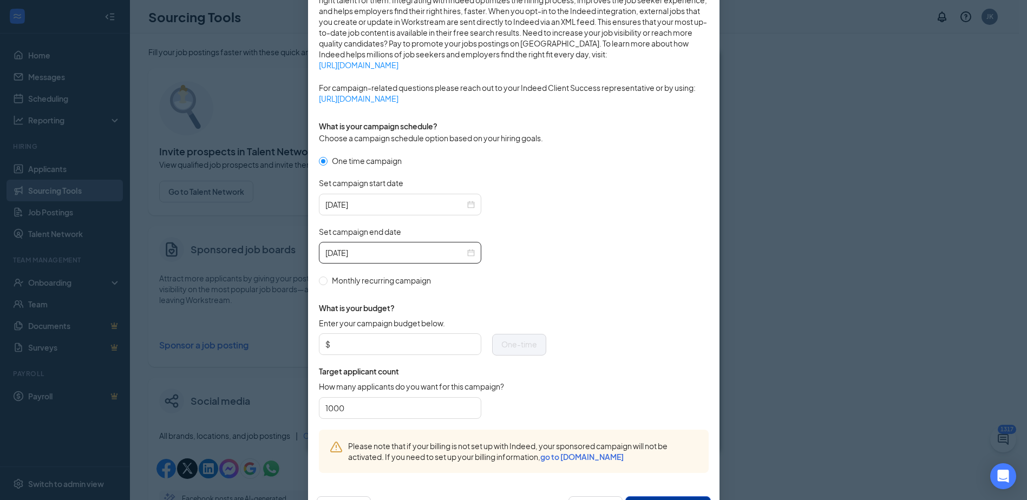
scroll to position [216, 0]
click at [420, 346] on input "Enter your campaign budget below." at bounding box center [403, 342] width 142 height 16
type input "200"
click at [592, 385] on form "One time campaign Set campaign start date [DATE] Set campaign end date [DATE] M…" at bounding box center [514, 290] width 390 height 275
click at [590, 386] on form "One time campaign Set campaign start date [DATE] Set campaign end date [DATE] M…" at bounding box center [514, 290] width 390 height 275
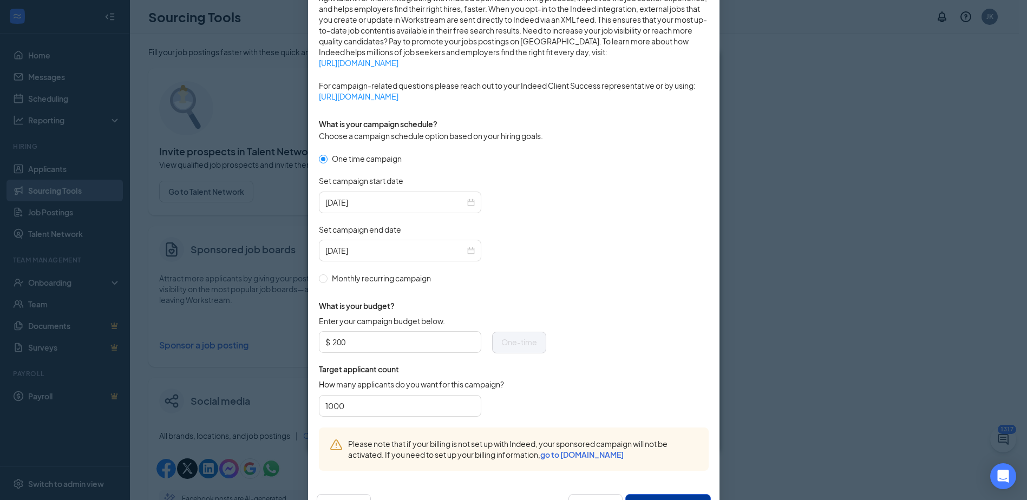
scroll to position [258, 0]
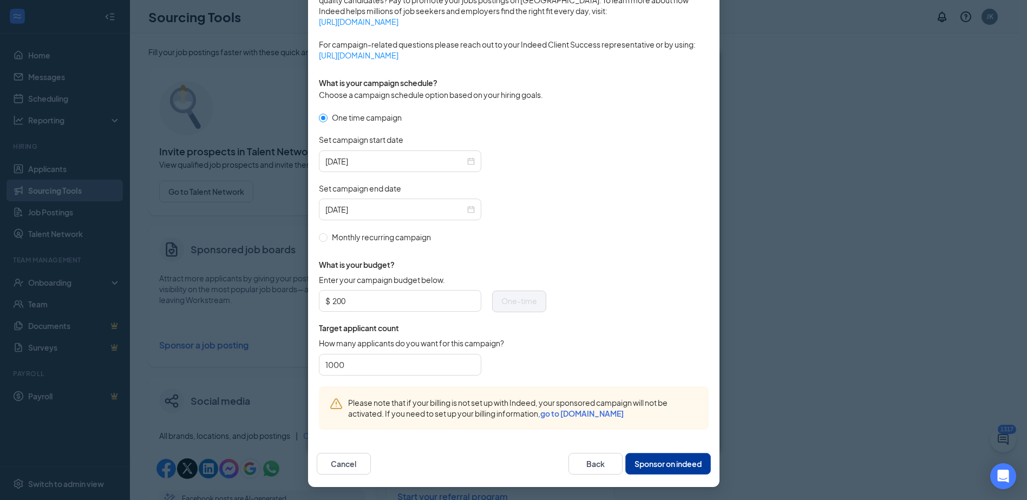
click at [650, 464] on button "Sponsor on indeed" at bounding box center [668, 464] width 86 height 22
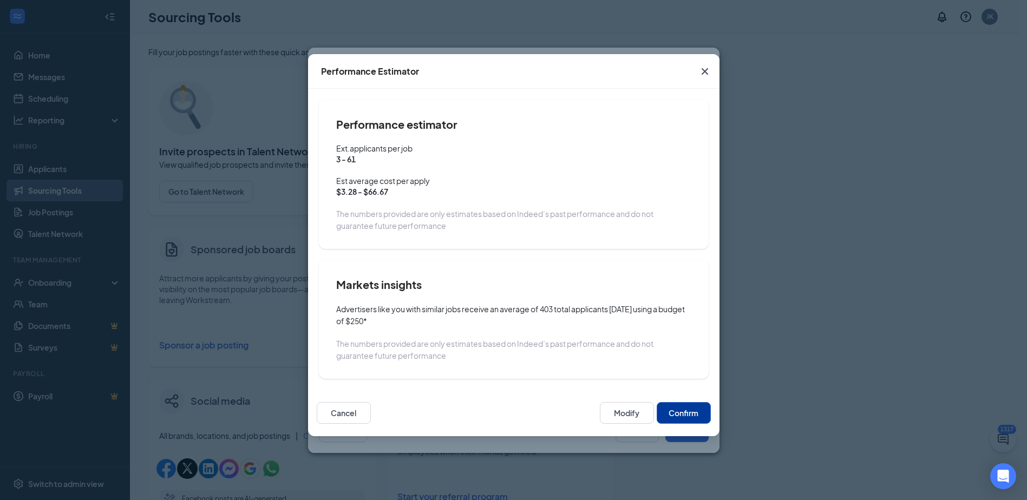
click at [679, 414] on button "Confirm" at bounding box center [684, 413] width 54 height 22
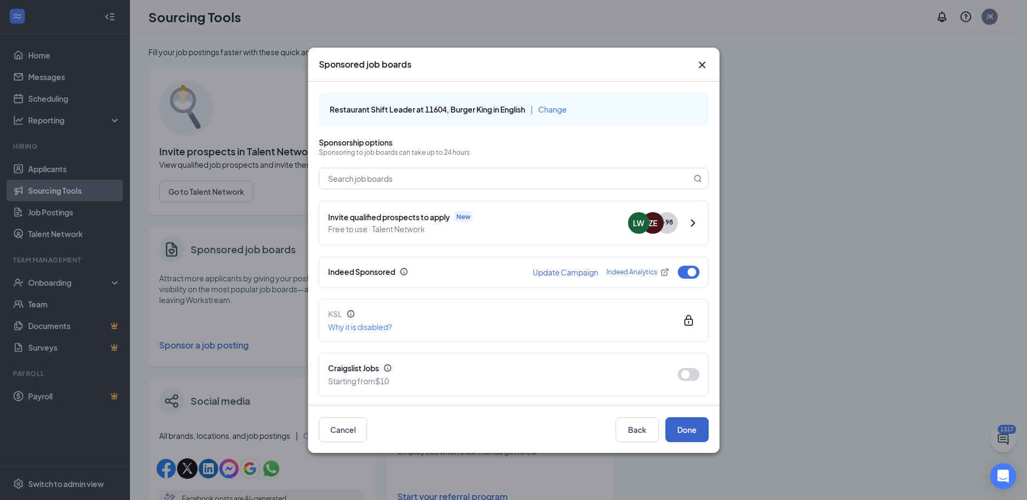
click at [686, 433] on button "Done" at bounding box center [686, 429] width 43 height 25
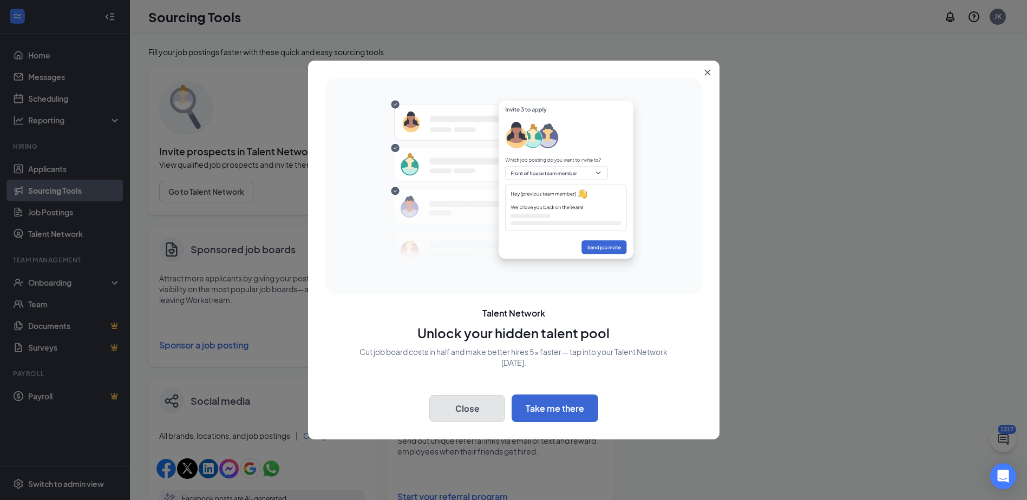
click at [445, 404] on button "Close" at bounding box center [467, 408] width 76 height 27
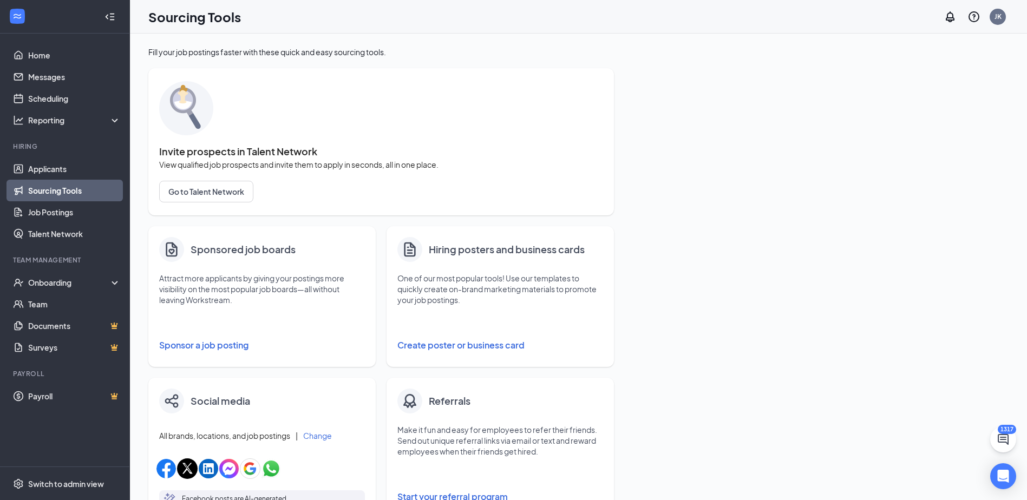
click at [205, 344] on button "Sponsor a job posting" at bounding box center [262, 345] width 206 height 22
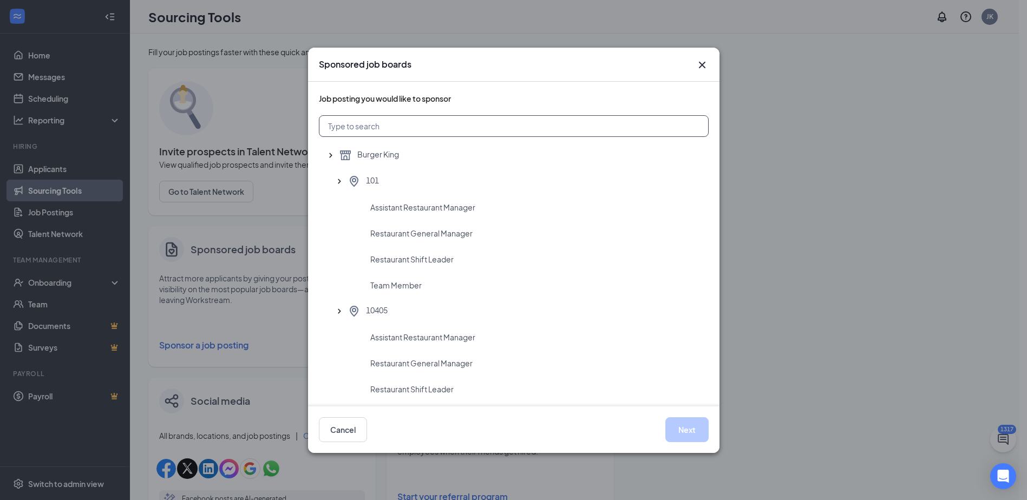
click at [387, 123] on input "text" at bounding box center [514, 126] width 390 height 22
click at [702, 64] on icon "Cross" at bounding box center [701, 64] width 6 height 6
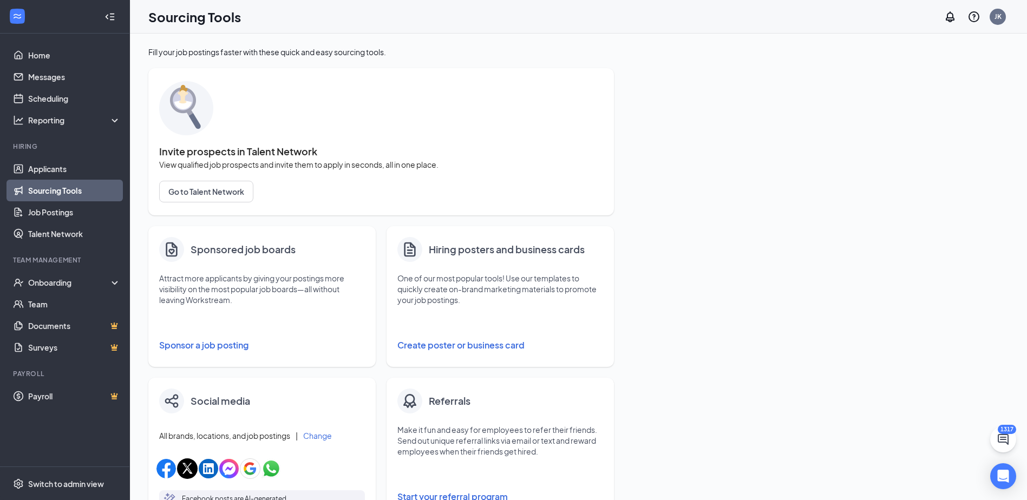
click at [195, 344] on button "Sponsor a job posting" at bounding box center [262, 345] width 206 height 22
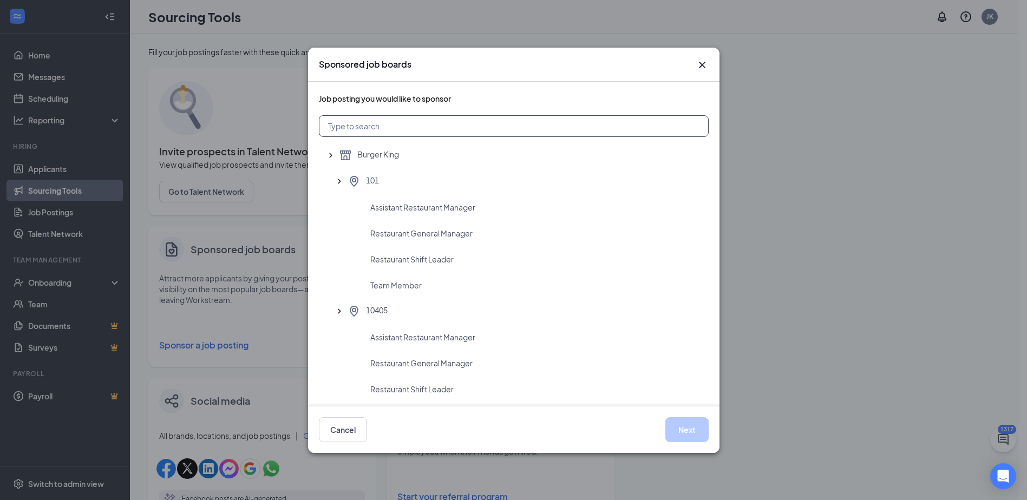
click at [384, 128] on input "text" at bounding box center [514, 126] width 390 height 22
type input "11604"
click at [390, 202] on span "Assistant Restaurant Manager" at bounding box center [422, 207] width 105 height 11
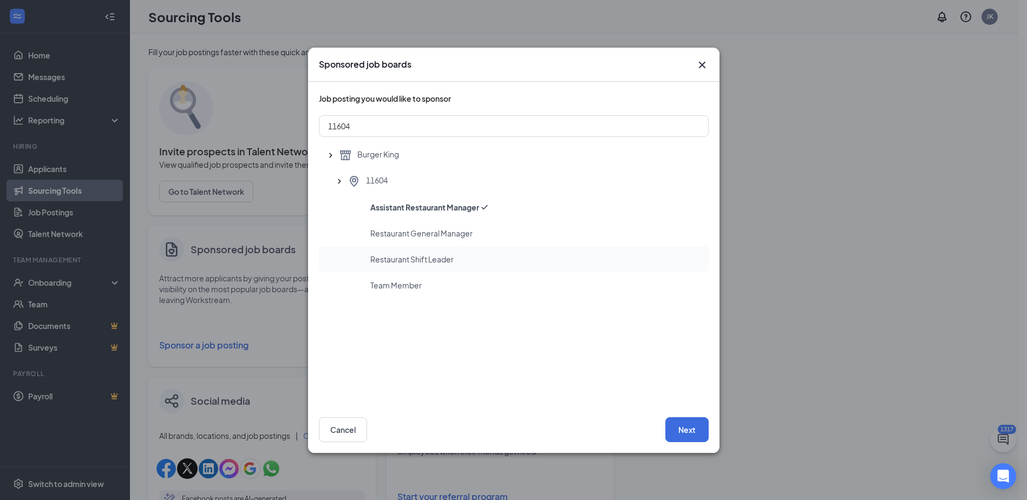
click at [388, 258] on span "Restaurant Shift Leader" at bounding box center [411, 259] width 83 height 11
click at [687, 421] on button "Next" at bounding box center [686, 429] width 43 height 25
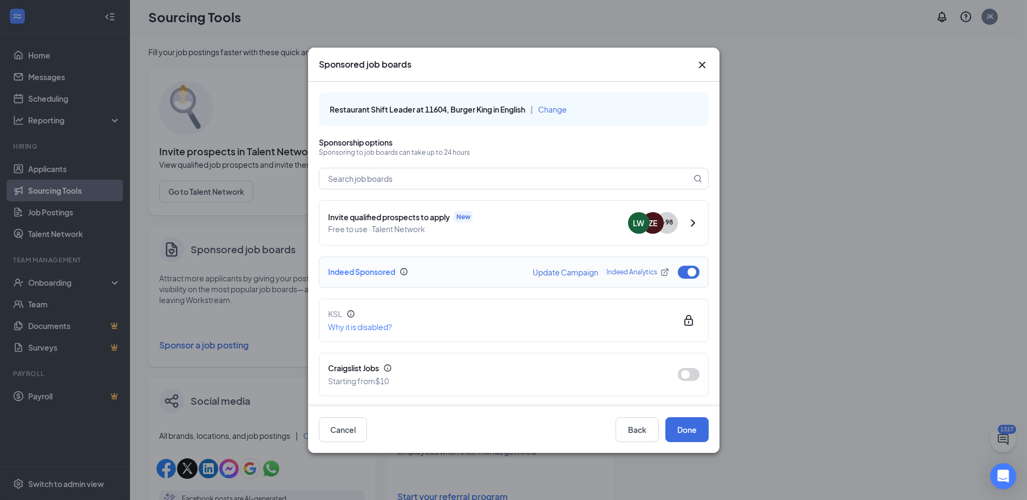
click at [567, 271] on button "Update Campaign" at bounding box center [565, 272] width 65 height 8
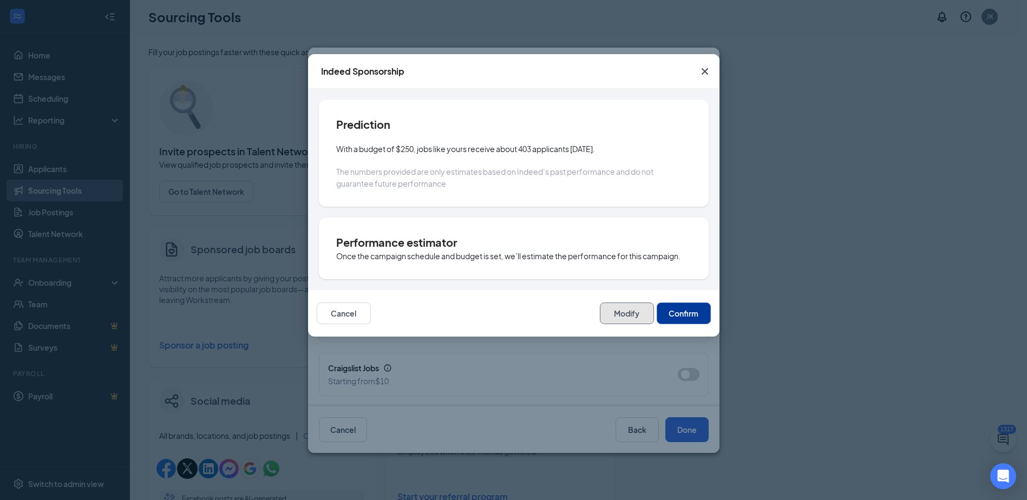
click at [618, 313] on button "Modify" at bounding box center [627, 314] width 54 height 22
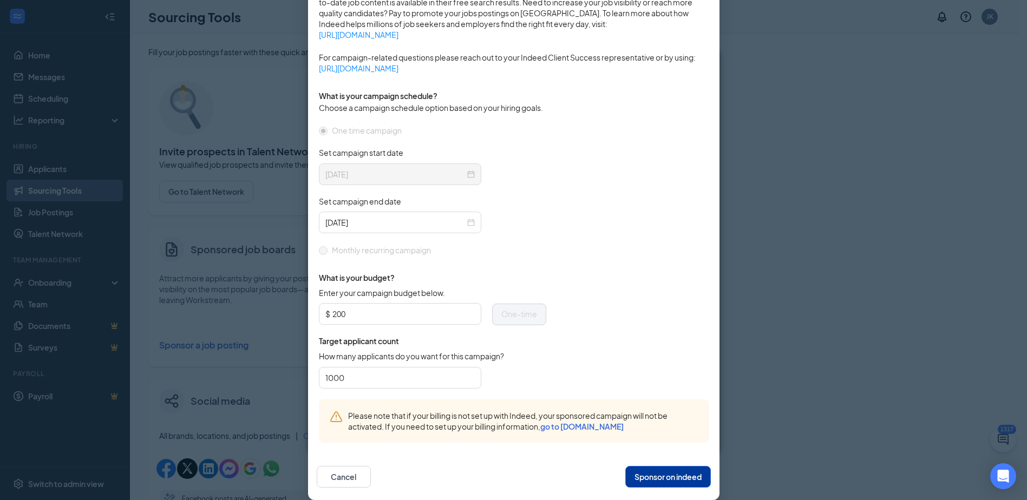
scroll to position [258, 0]
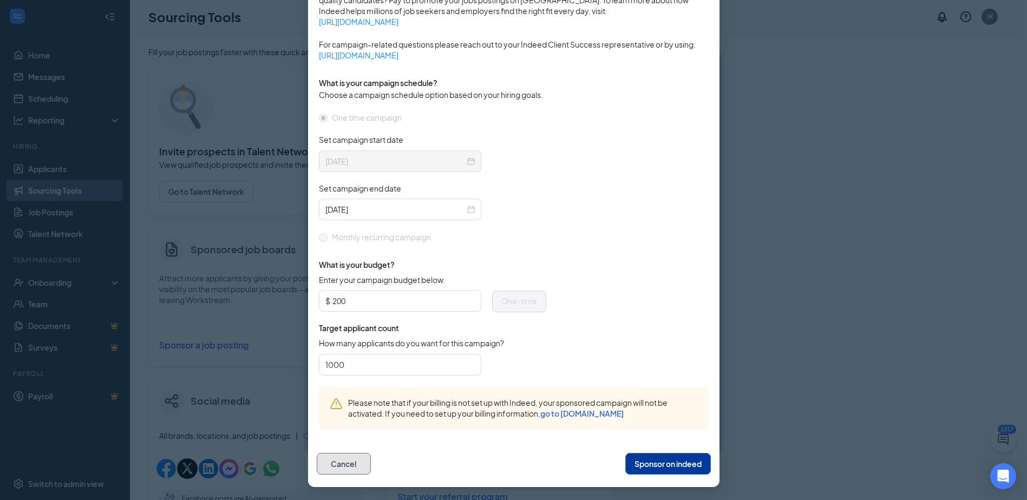
click at [336, 453] on button "Cancel" at bounding box center [344, 464] width 54 height 22
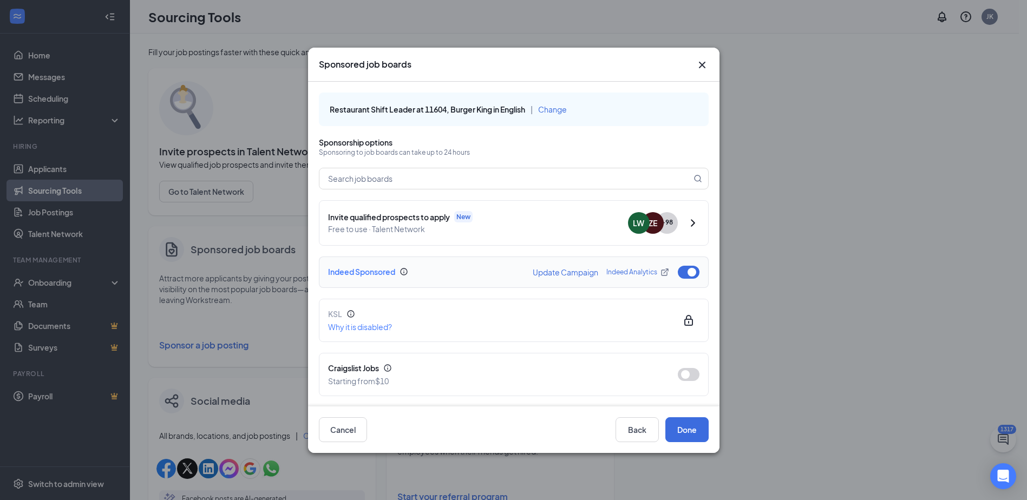
click at [561, 270] on button "Update Campaign" at bounding box center [565, 272] width 65 height 8
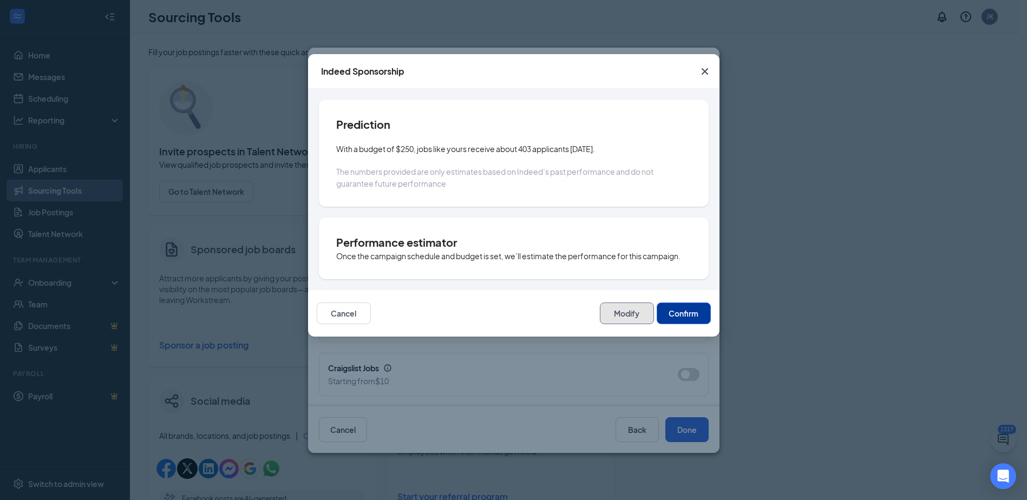
click at [610, 308] on button "Modify" at bounding box center [627, 314] width 54 height 22
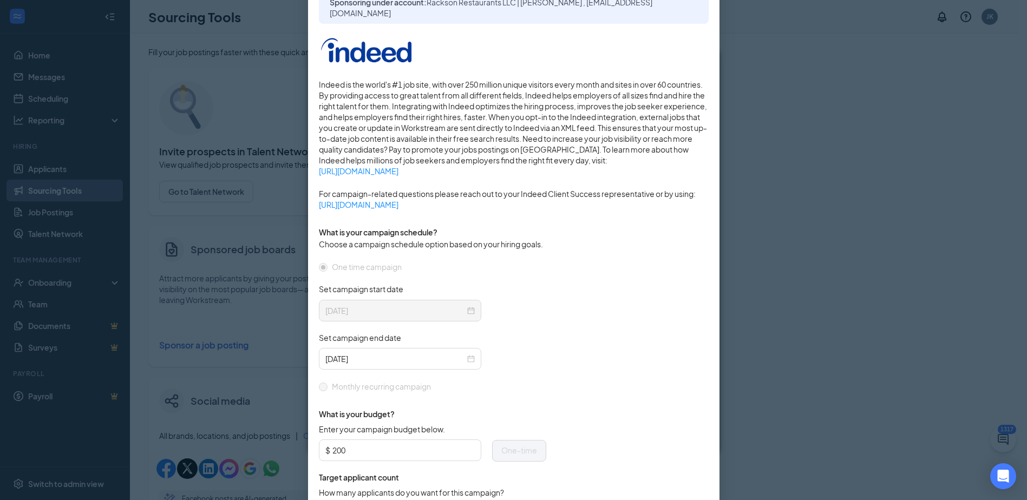
scroll to position [162, 0]
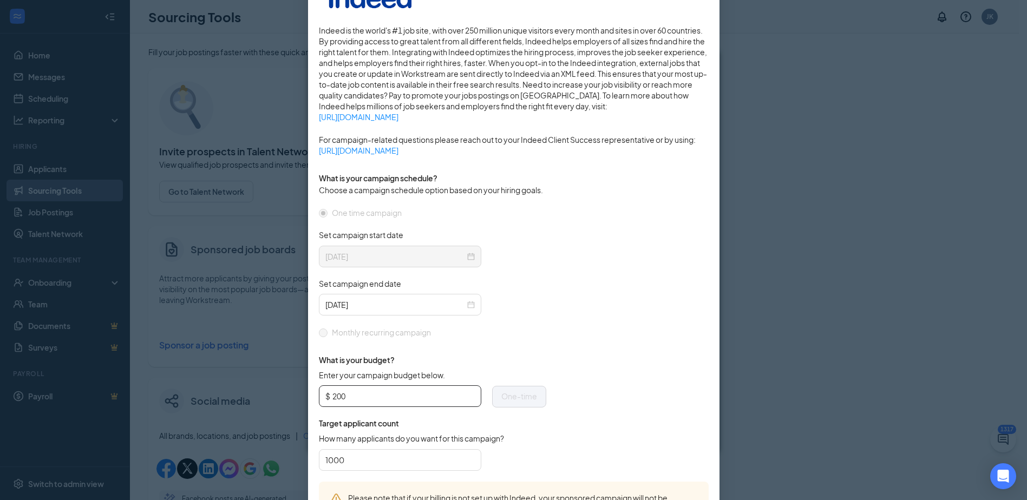
click at [343, 395] on input "200" at bounding box center [403, 396] width 142 height 16
type input "2"
type input "100"
click at [621, 392] on form "One time campaign Set campaign start date [DATE] Set campaign end date [DATE] M…" at bounding box center [514, 344] width 390 height 275
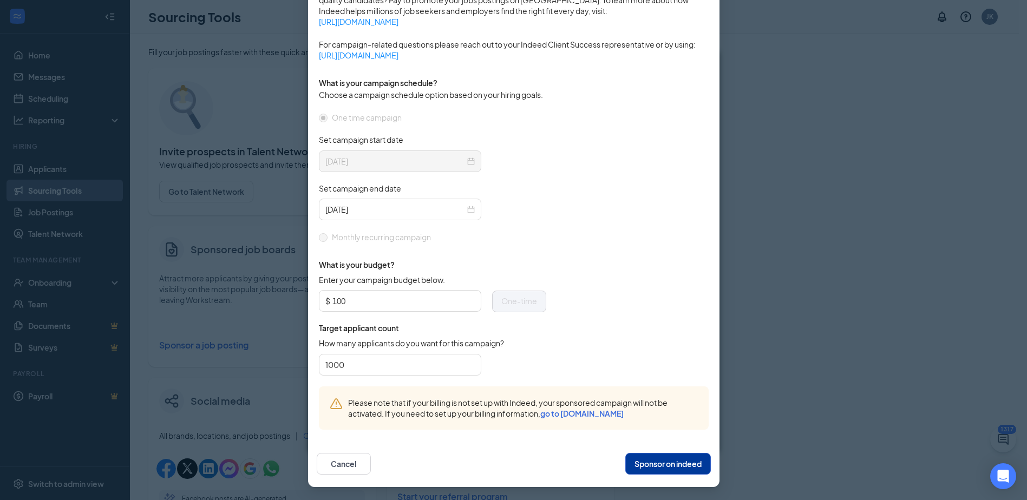
click at [658, 459] on button "Sponsor on indeed" at bounding box center [668, 464] width 86 height 22
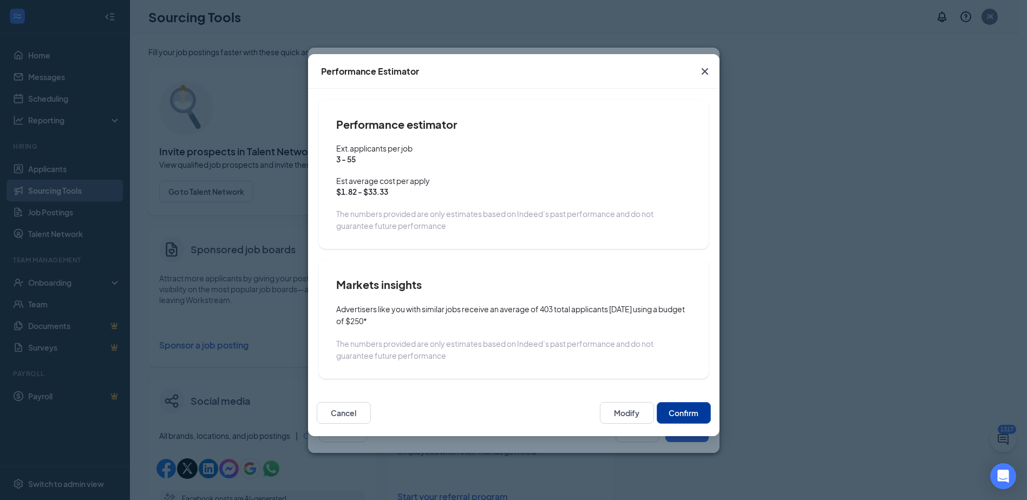
click at [677, 417] on button "Confirm" at bounding box center [684, 413] width 54 height 22
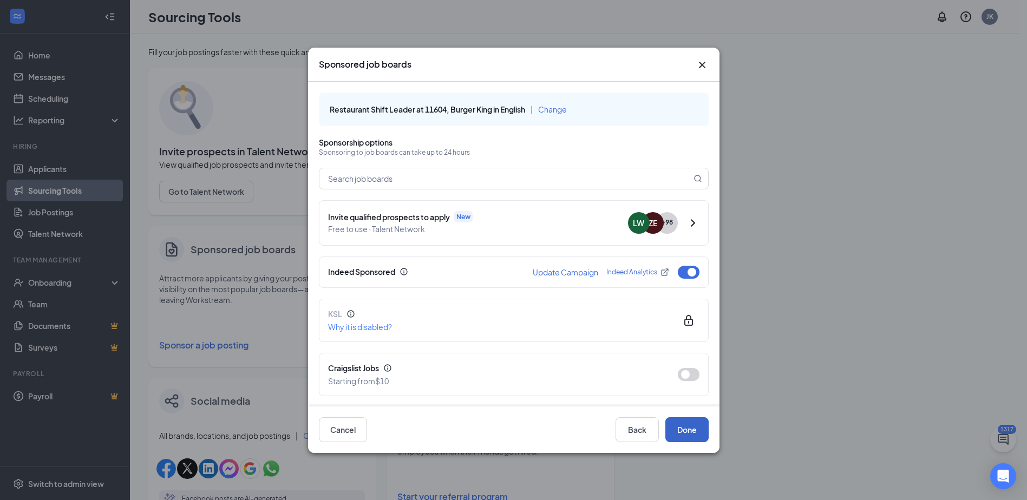
click at [695, 428] on button "Done" at bounding box center [686, 429] width 43 height 25
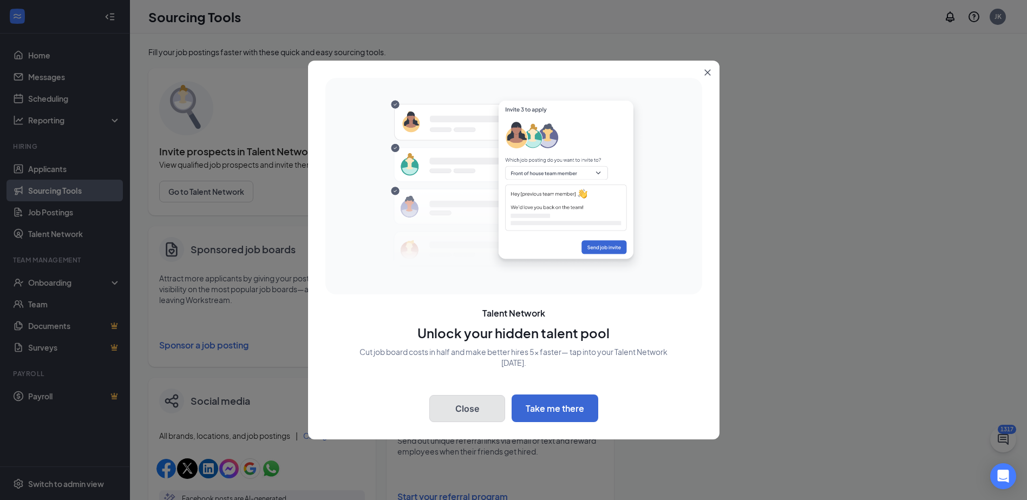
click at [461, 401] on button "Close" at bounding box center [467, 408] width 76 height 27
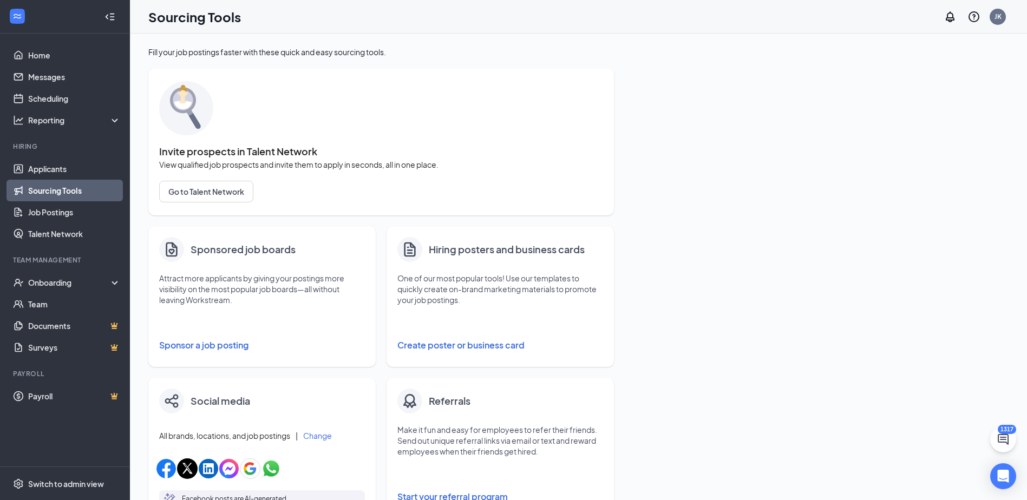
click at [190, 345] on button "Sponsor a job posting" at bounding box center [262, 345] width 206 height 22
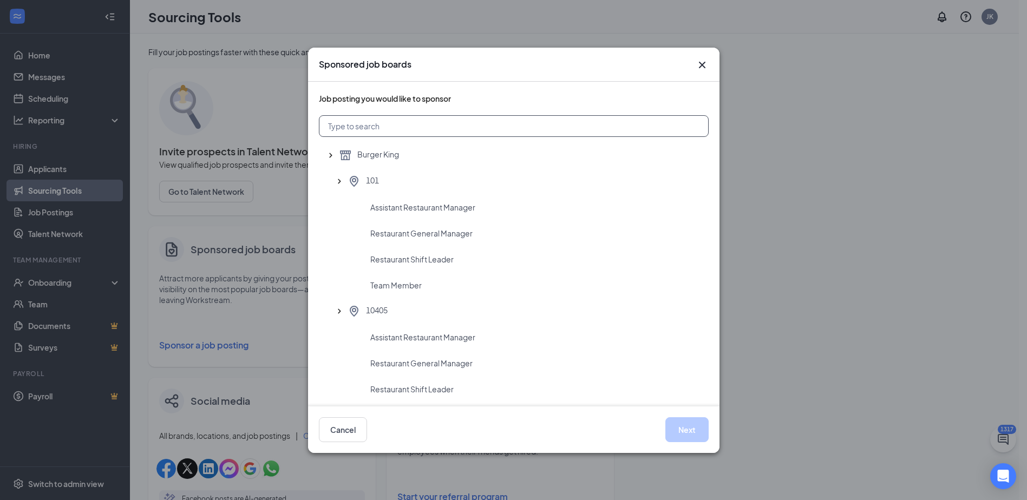
click at [382, 127] on input "text" at bounding box center [514, 126] width 390 height 22
type input "11604"
click at [393, 202] on span "Assistant Restaurant Manager" at bounding box center [422, 207] width 105 height 11
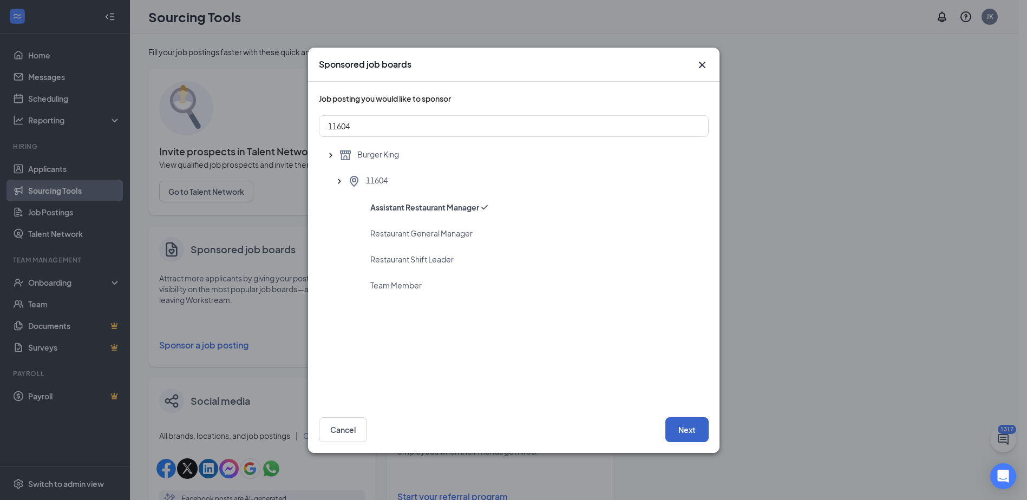
click at [698, 425] on button "Next" at bounding box center [686, 429] width 43 height 25
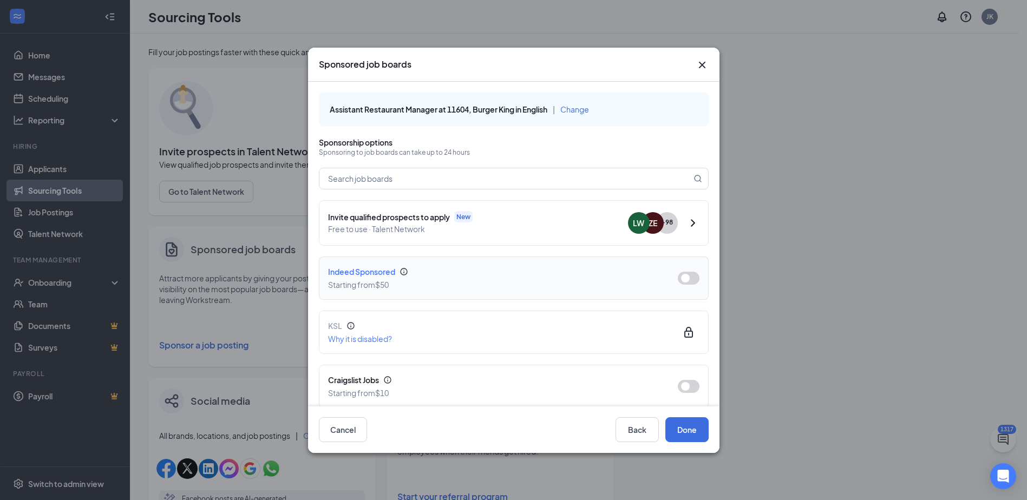
click at [682, 277] on button "button" at bounding box center [689, 278] width 22 height 13
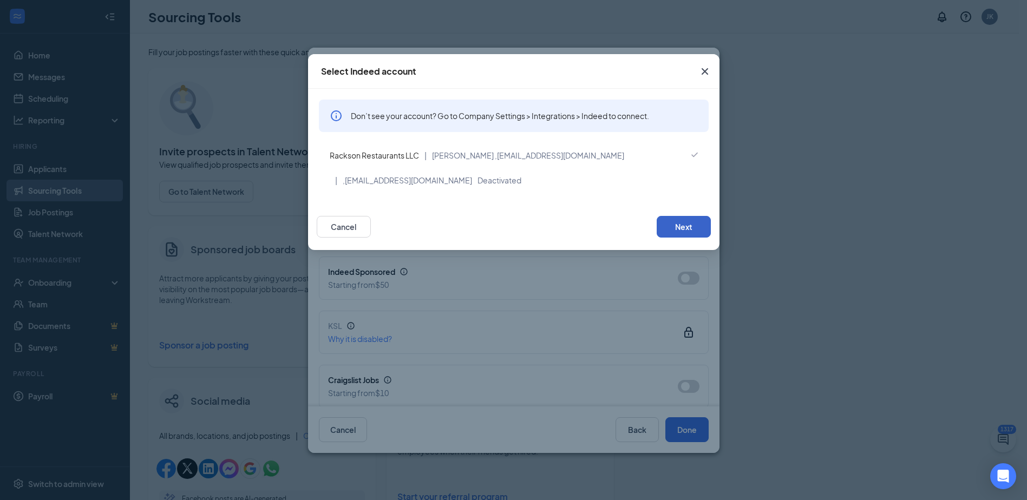
click at [680, 220] on button "Next" at bounding box center [684, 227] width 54 height 22
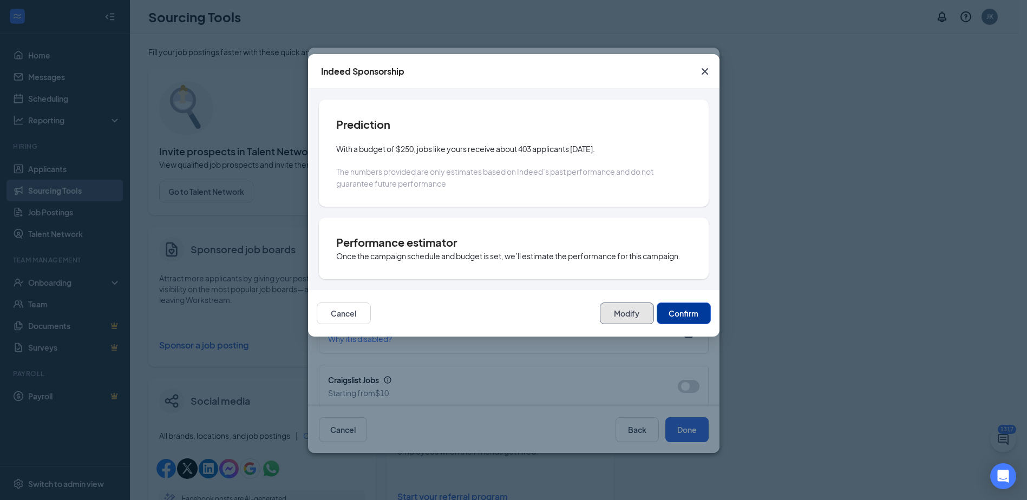
click at [635, 314] on button "Modify" at bounding box center [627, 314] width 54 height 22
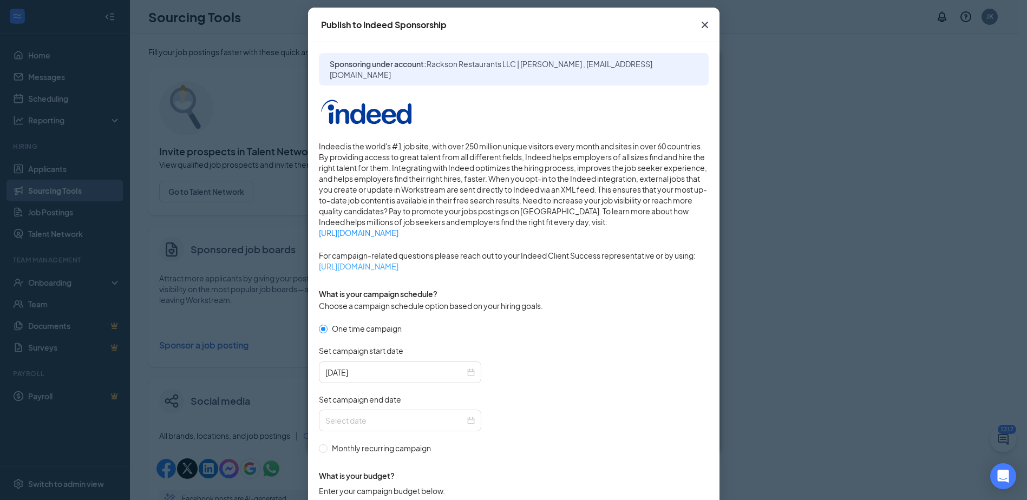
scroll to position [108, 0]
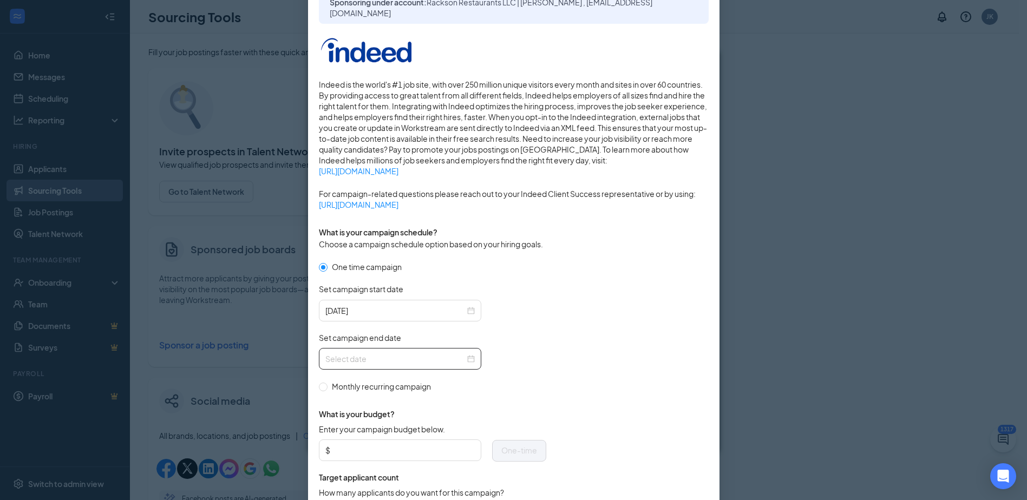
click at [362, 361] on input "Set campaign end date" at bounding box center [395, 359] width 140 height 12
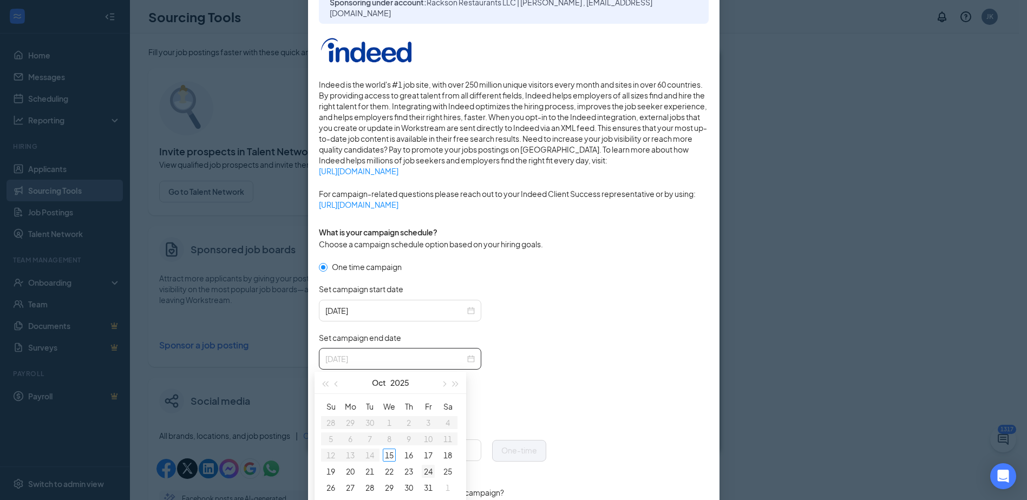
type input "[DATE]"
click at [424, 468] on div "24" at bounding box center [428, 471] width 13 height 13
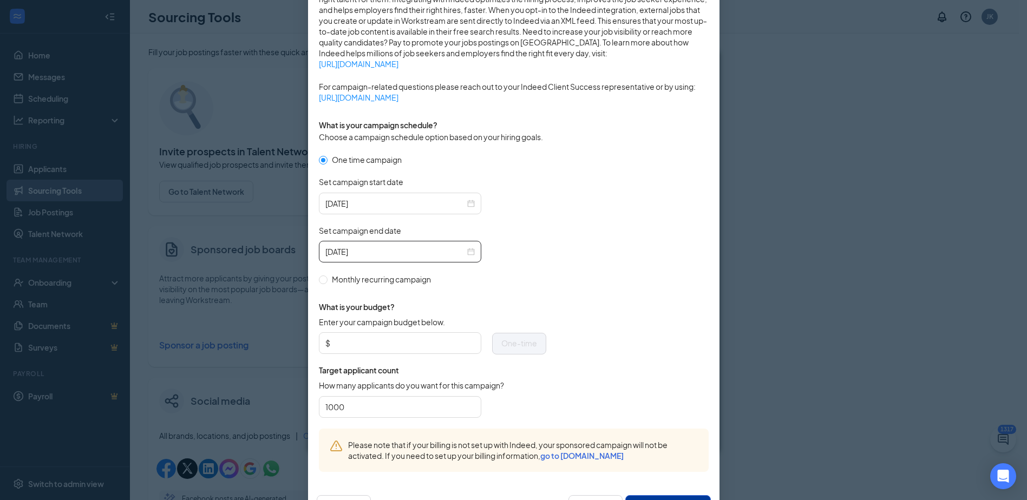
scroll to position [216, 0]
click at [386, 345] on input "Enter your campaign budget below." at bounding box center [403, 342] width 142 height 16
type input "150"
click at [641, 345] on form "One time campaign Set campaign start date [DATE] Set campaign end date [DATE] M…" at bounding box center [514, 290] width 390 height 275
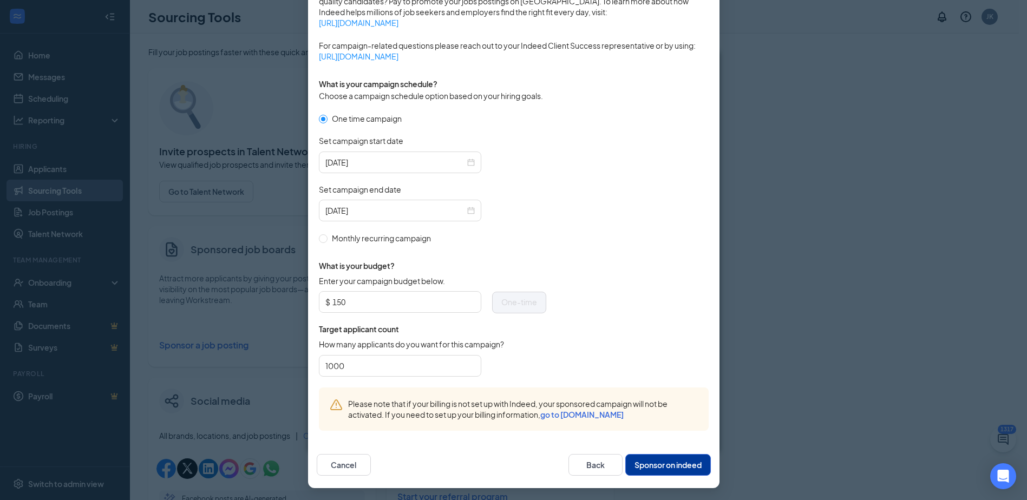
scroll to position [258, 0]
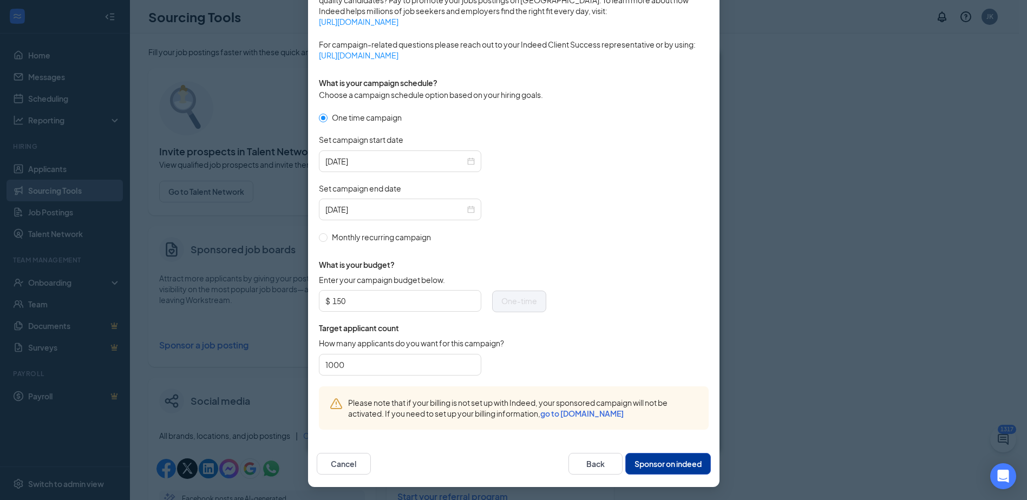
click at [647, 465] on button "Sponsor on indeed" at bounding box center [668, 464] width 86 height 22
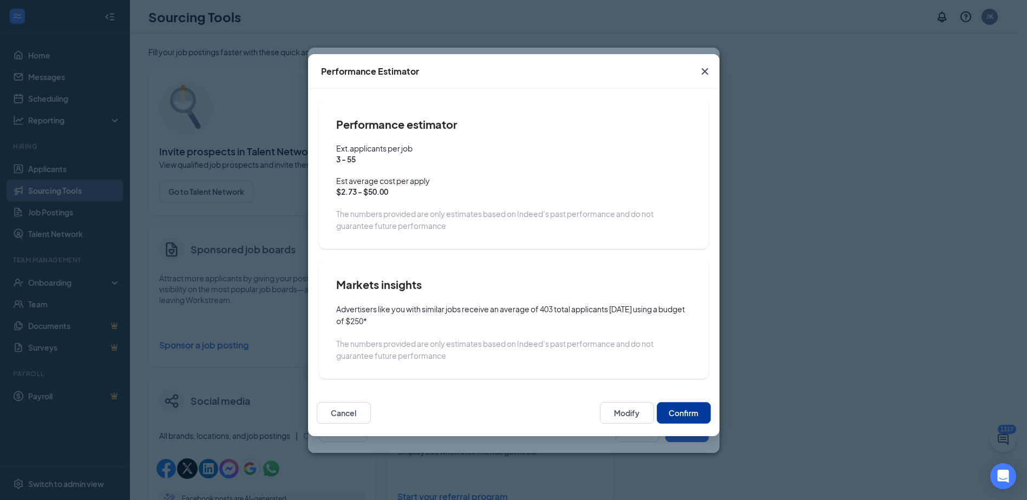
click at [683, 411] on button "Confirm" at bounding box center [684, 413] width 54 height 22
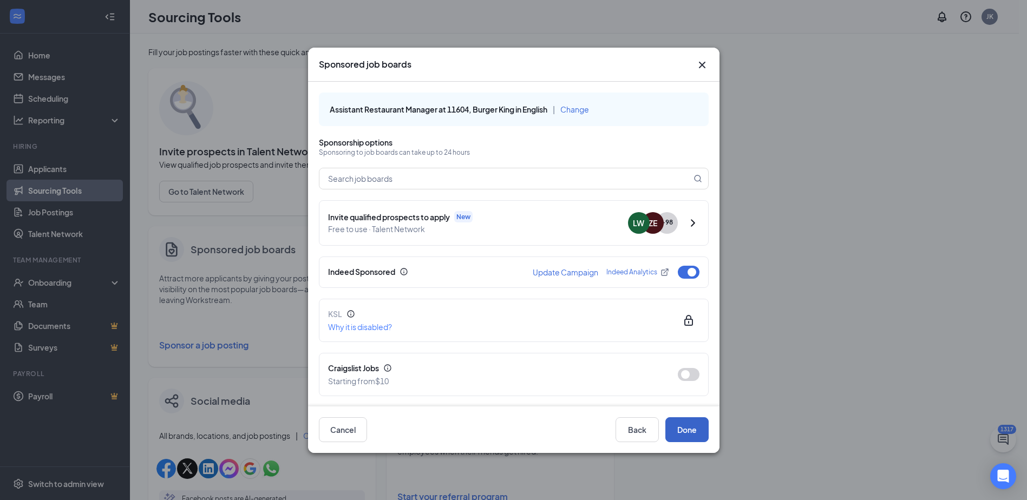
click at [681, 433] on button "Done" at bounding box center [686, 429] width 43 height 25
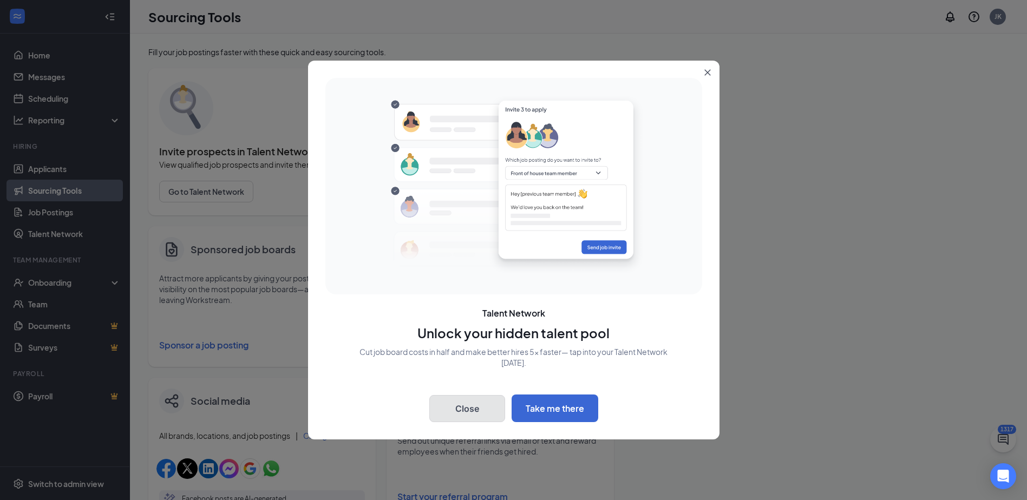
click at [478, 405] on button "Close" at bounding box center [467, 408] width 76 height 27
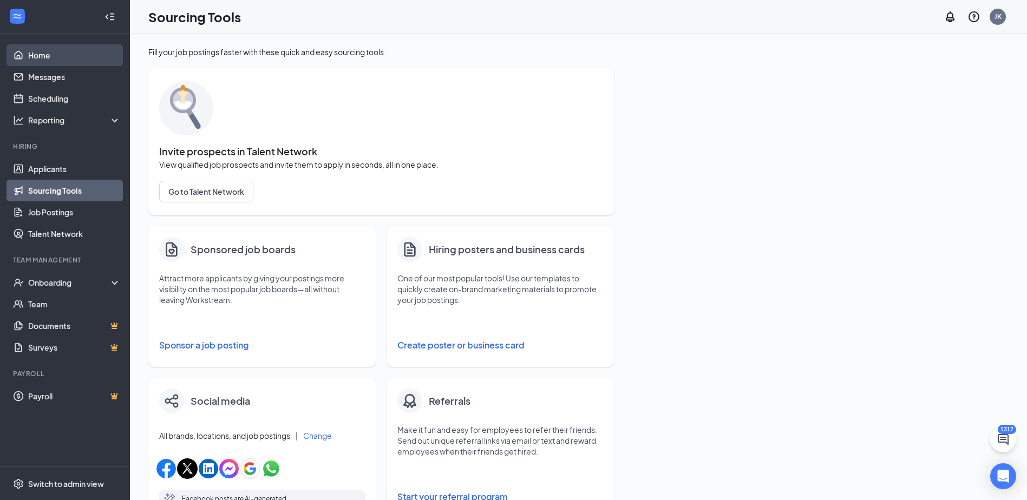
click at [55, 64] on link "Home" at bounding box center [74, 55] width 93 height 22
